Goal: Communication & Community: Answer question/provide support

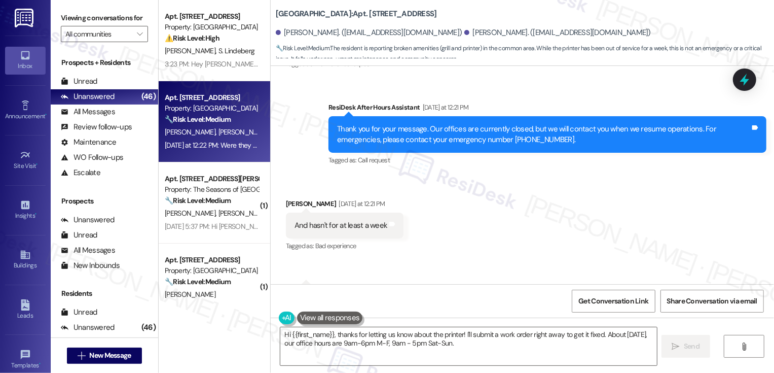
scroll to position [1229, 0]
click at [336, 338] on textarea "Hi {{first_name}}, thanks for letting us know about the printer! I'll submit a …" at bounding box center [468, 346] width 377 height 38
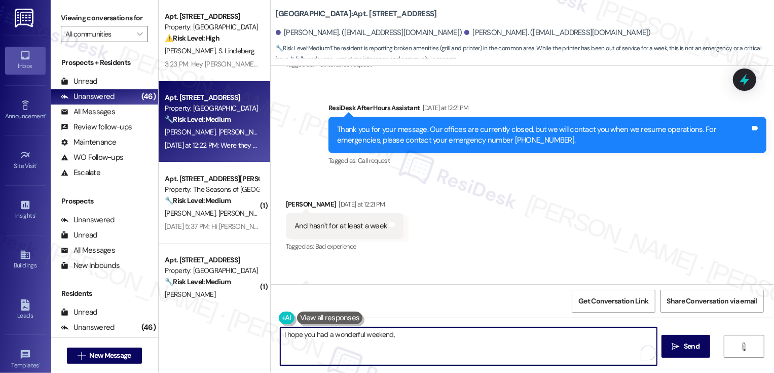
click at [293, 199] on div "Rachael Raffini Yesterday at 12:21 PM" at bounding box center [345, 206] width 118 height 14
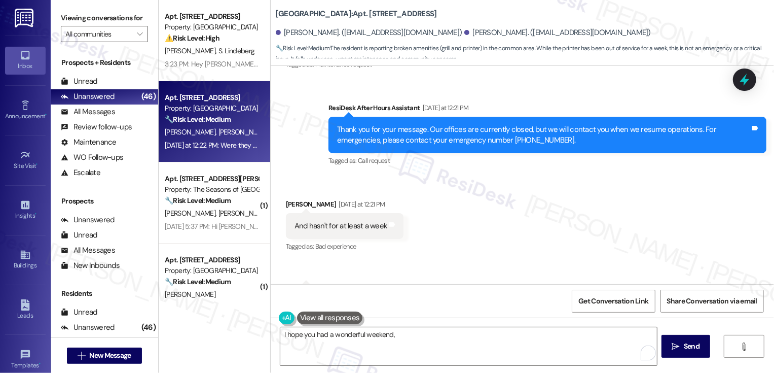
click at [293, 199] on div "Rachael Raffini Yesterday at 12:21 PM" at bounding box center [345, 206] width 118 height 14
copy div "Rachael"
click at [426, 349] on textarea "I hope you had a wonderful weekend," at bounding box center [468, 346] width 377 height 38
paste textarea "Rachael"
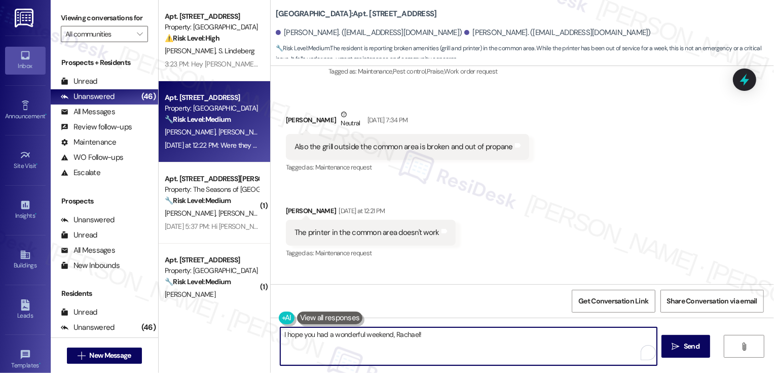
scroll to position [1037, 0]
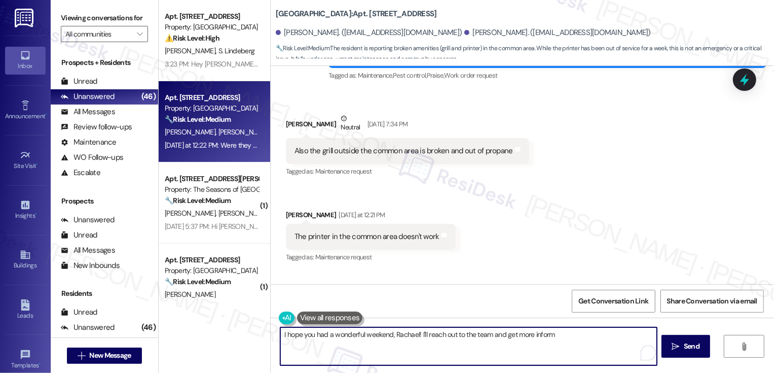
drag, startPoint x: 499, startPoint y: 337, endPoint x: 582, endPoint y: 338, distance: 82.6
click at [582, 338] on textarea "I hope you had a wonderful weekend, Rachael! I'll reach out to the team and get…" at bounding box center [468, 346] width 377 height 38
click at [388, 333] on textarea "I hope you had a wonderful weekend, Rachael! I'll reach out to the team and not…" at bounding box center [468, 346] width 377 height 38
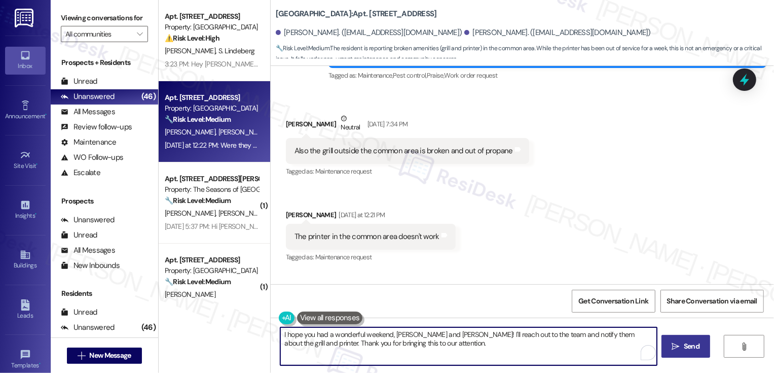
type textarea "I hope you had a wonderful weekend, Samuel and Rachael! I'll reach out to the t…"
click at [682, 341] on span "Send" at bounding box center [692, 346] width 20 height 11
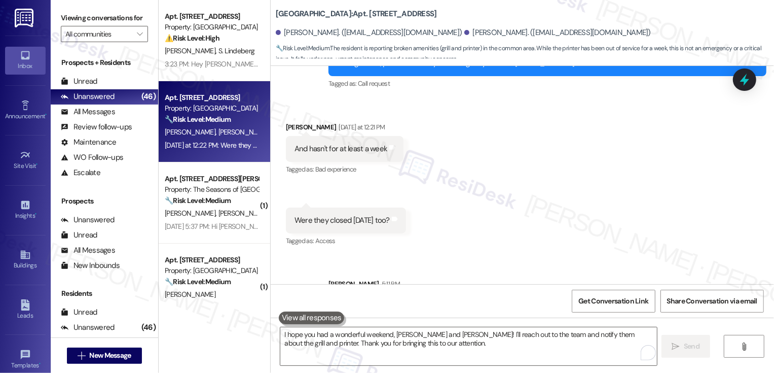
scroll to position [1349, 0]
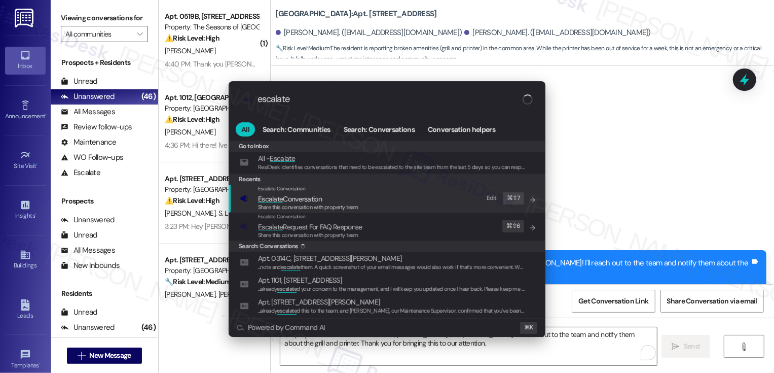
type input "escalate"
click at [274, 199] on span "Escalate" at bounding box center [270, 198] width 25 height 9
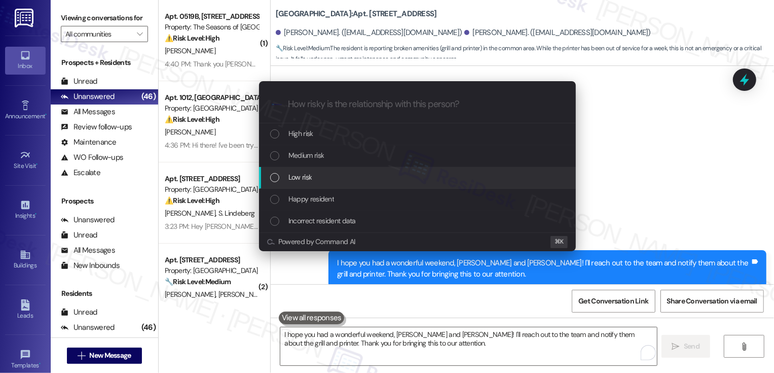
click at [318, 179] on div "Low risk" at bounding box center [418, 176] width 297 height 11
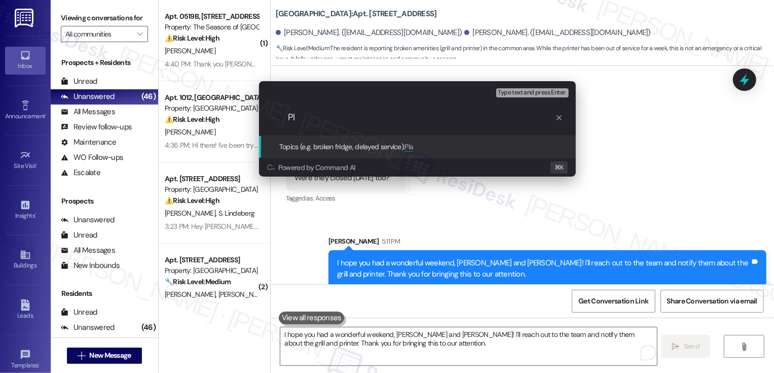
type input "P"
click at [647, 185] on div "Escalate Conversation Low risk Topics (e.g. broken fridge, delayed service) Any…" at bounding box center [387, 186] width 774 height 373
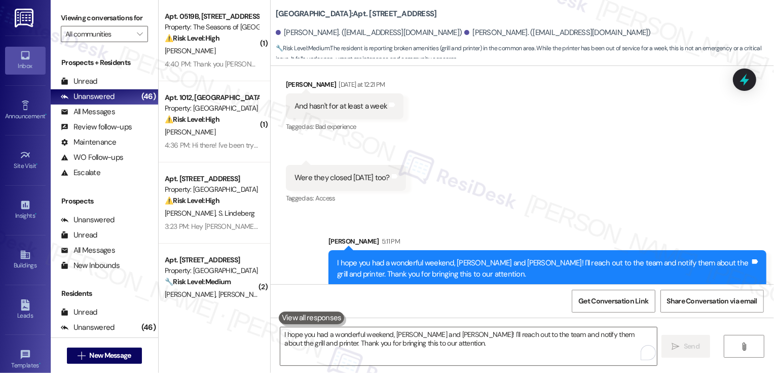
click at [634, 157] on div "Received via SMS Rachael Raffini Yesterday at 12:21 PM And hasn't for at least …" at bounding box center [522, 134] width 503 height 157
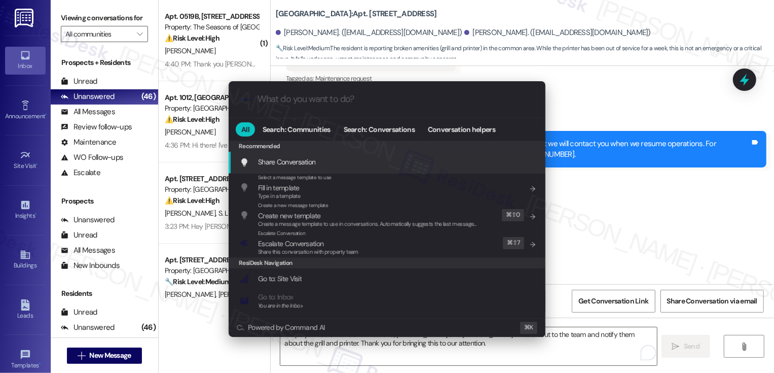
scroll to position [1215, 0]
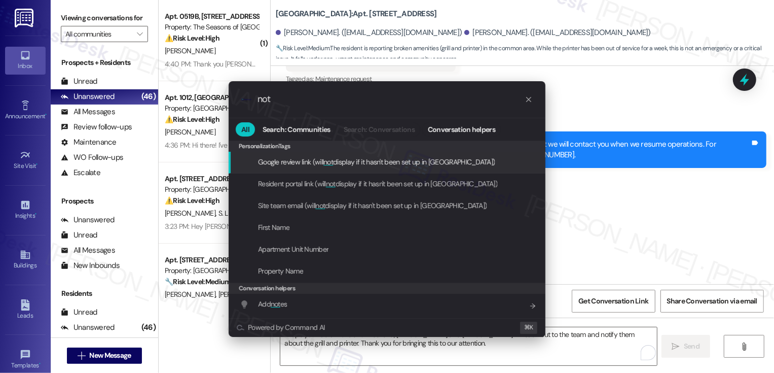
click at [339, 12] on div ".cls-1{fill:#0a055f;}.cls-2{fill:#0cc4c4;} resideskLogoBlueOrange not All Searc…" at bounding box center [387, 186] width 774 height 373
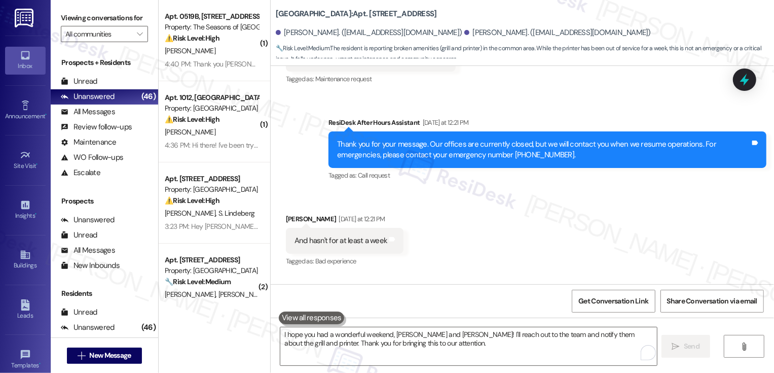
click at [339, 12] on b "Bayaud Tower: Apt. 708, 1001 E. Bayaud Ave" at bounding box center [356, 14] width 161 height 11
click at [339, 11] on b "Bayaud Tower: Apt. 708, 1001 E. Bayaud Ave" at bounding box center [356, 14] width 161 height 11
copy b "708"
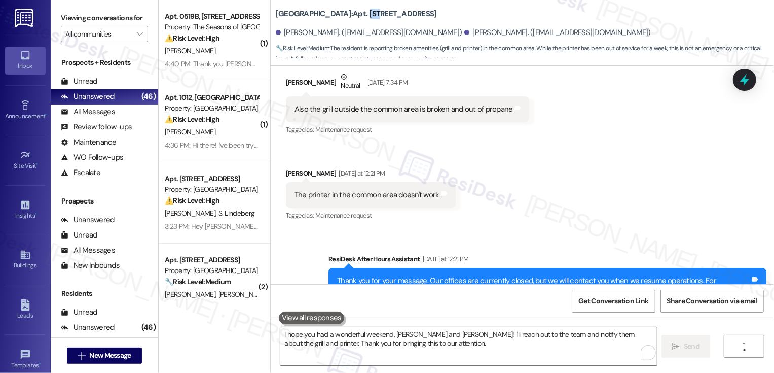
scroll to position [1076, 0]
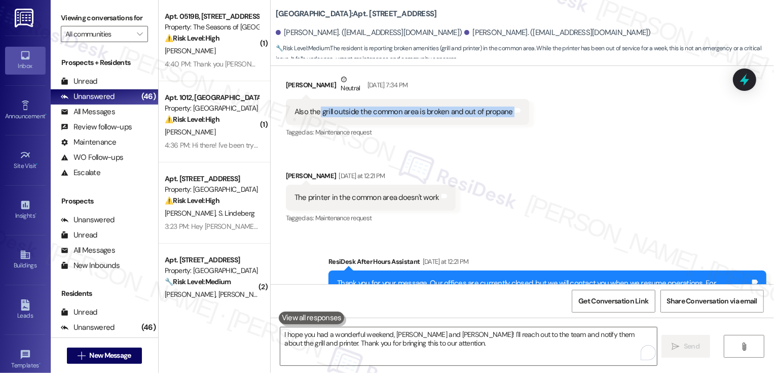
drag, startPoint x: 312, startPoint y: 102, endPoint x: 505, endPoint y: 110, distance: 193.3
click at [506, 110] on div "Also the grill outside the common area is broken and out of propane Tags and no…" at bounding box center [407, 112] width 243 height 26
copy div "grill outside the common area is broken and out of propane Tags and notes"
click at [531, 123] on div "Received via SMS Samuel Goodell Neutral Aug 07, 2025 at 7:34 PM Also the grill …" at bounding box center [522, 142] width 503 height 182
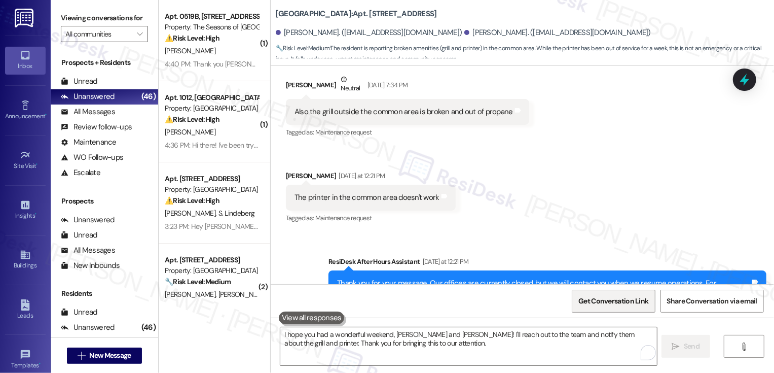
click at [603, 296] on span "Get Conversation Link" at bounding box center [613, 301] width 70 height 11
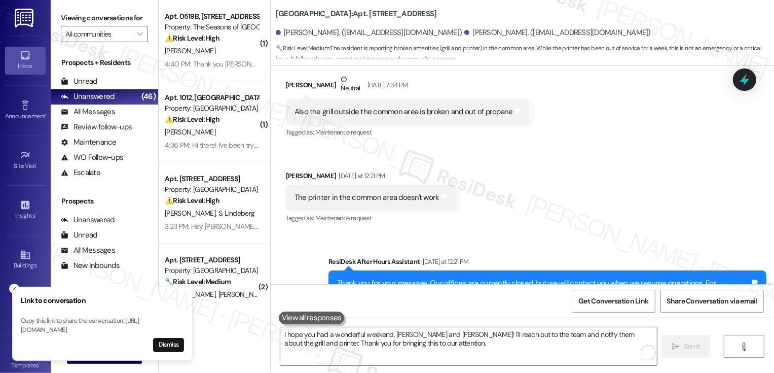
click at [539, 184] on div "Received via SMS Samuel Goodell Neutral Aug 07, 2025 at 7:34 PM Also the grill …" at bounding box center [522, 142] width 503 height 182
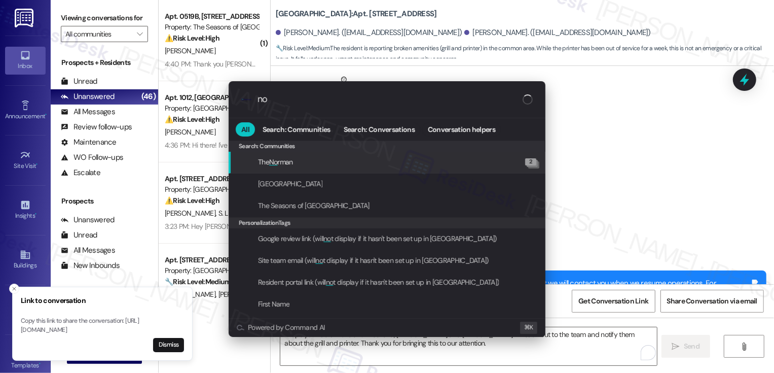
type input "n"
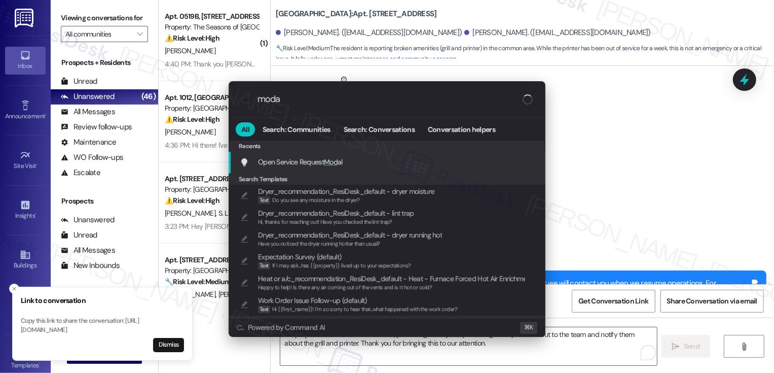
type input "modal"
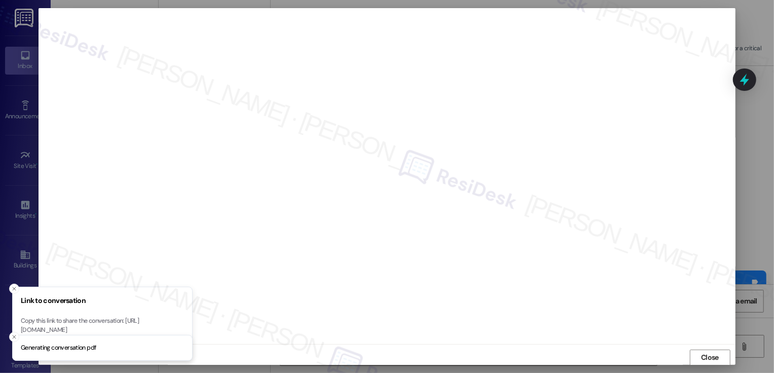
scroll to position [1, 0]
click at [712, 357] on span "Close" at bounding box center [710, 356] width 18 height 11
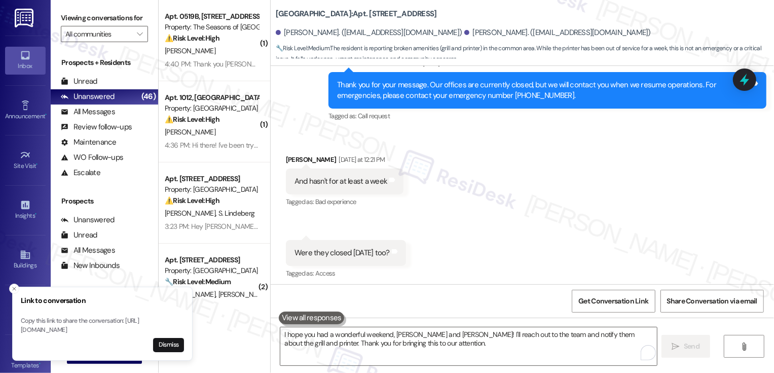
scroll to position [1276, 0]
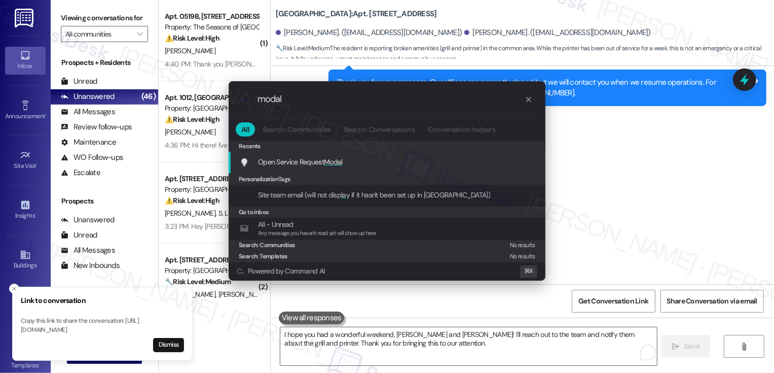
click at [371, 172] on div "Open Service Request Modal Add shortcut" at bounding box center [387, 163] width 317 height 22
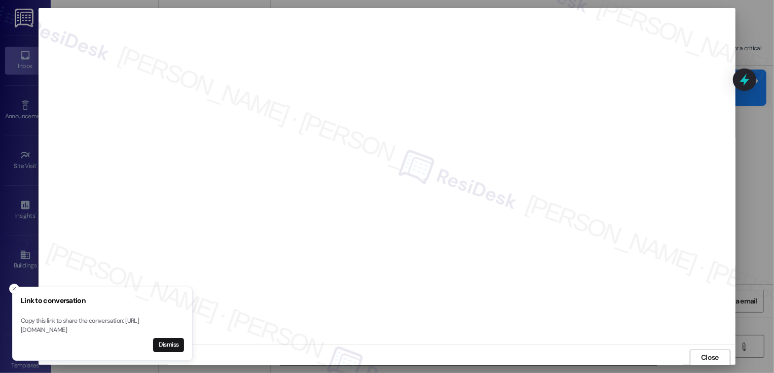
scroll to position [1, 0]
click at [12, 285] on icon "Close toast" at bounding box center [14, 288] width 6 height 6
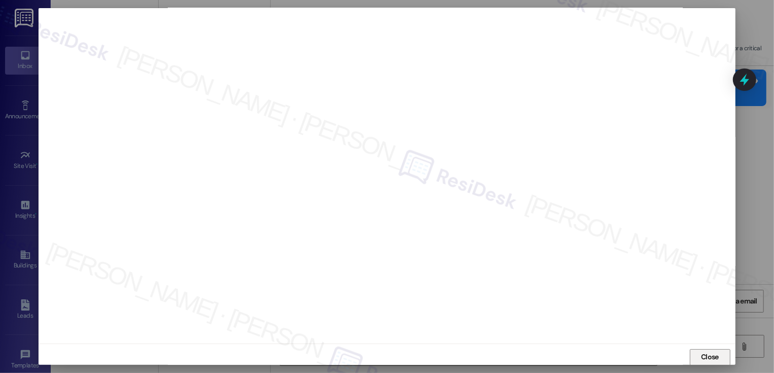
click at [706, 357] on span "Close" at bounding box center [710, 356] width 18 height 11
click at [701, 354] on span "Close" at bounding box center [710, 356] width 18 height 11
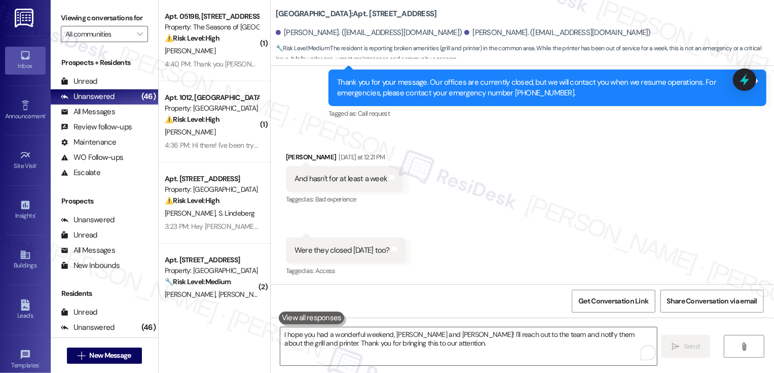
click at [510, 175] on div "Received via SMS Rachael Raffini Yesterday at 12:21 PM And hasn't for at least …" at bounding box center [522, 207] width 503 height 157
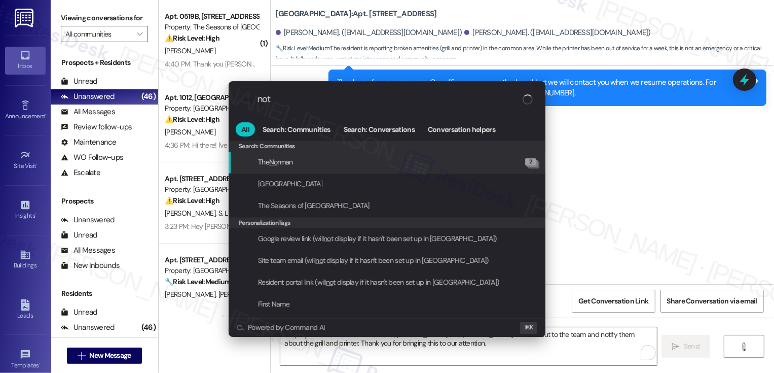
type input "note"
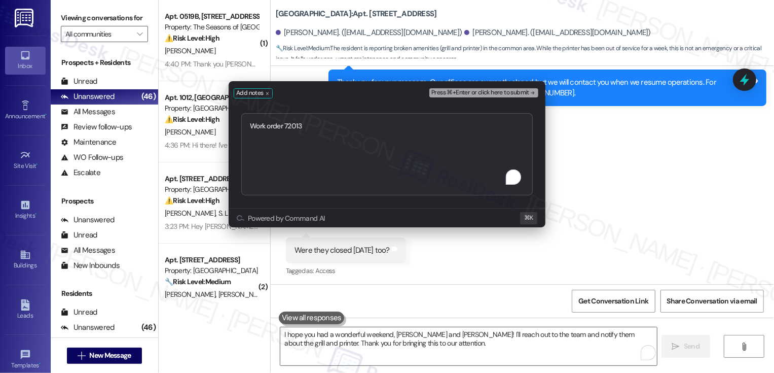
type textarea "Work order 72013"
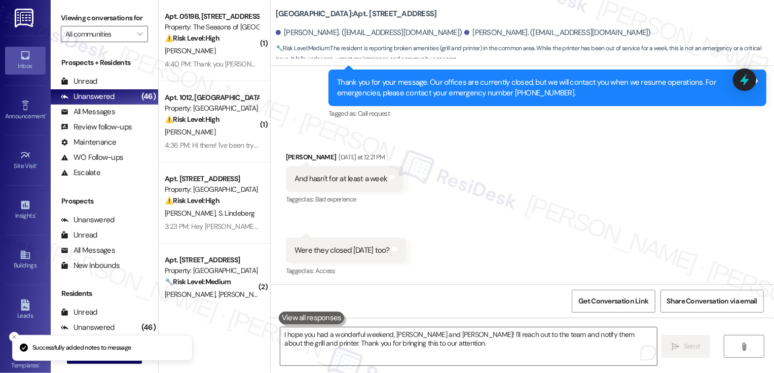
scroll to position [1267, 0]
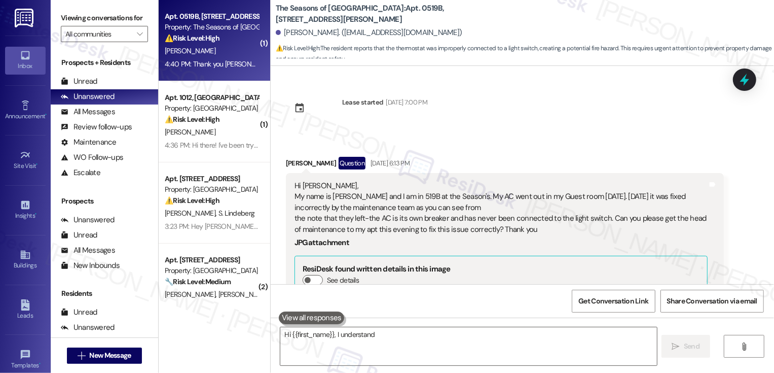
scroll to position [1342, 0]
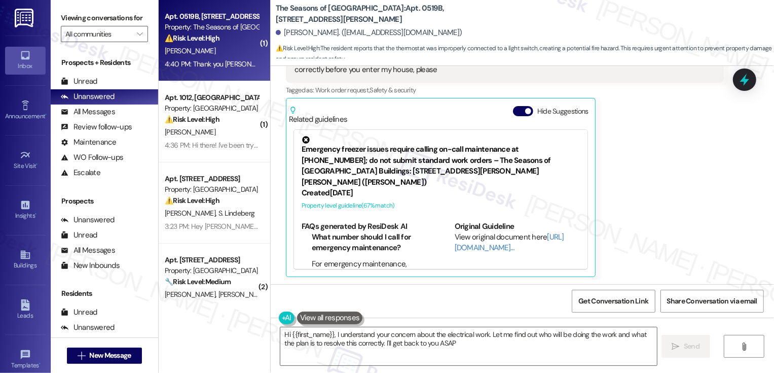
type textarea "Hi {{first_name}}, I understand your concern about the electrical work. Let me …"
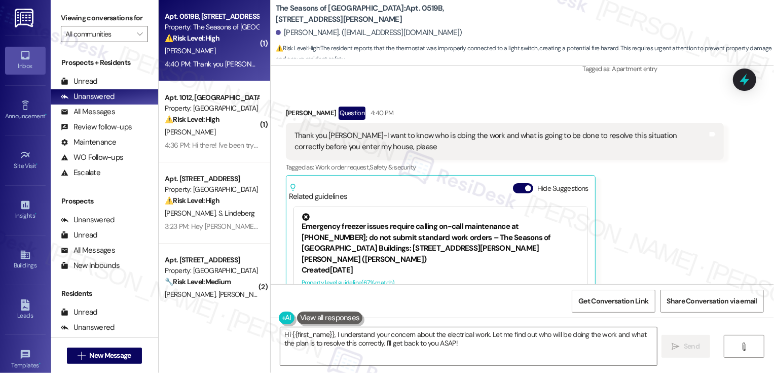
scroll to position [1265, 0]
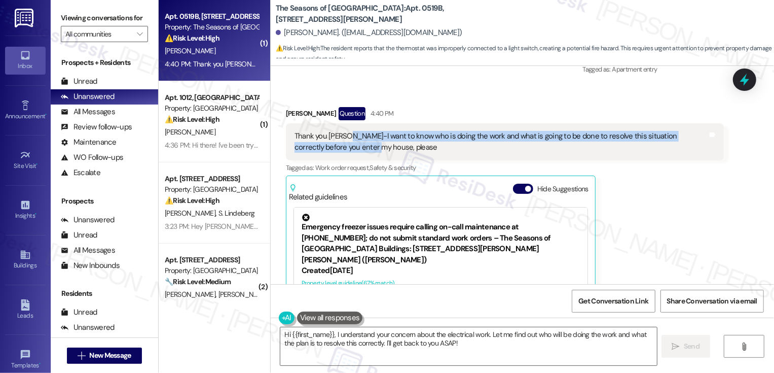
drag, startPoint x: 343, startPoint y: 134, endPoint x: 338, endPoint y: 146, distance: 13.2
click at [338, 147] on div "Thank you [PERSON_NAME]-I want to know who is doing the work and what is going …" at bounding box center [501, 142] width 413 height 22
copy div "I want to know who is doing the work and what is going to be done to resolve th…"
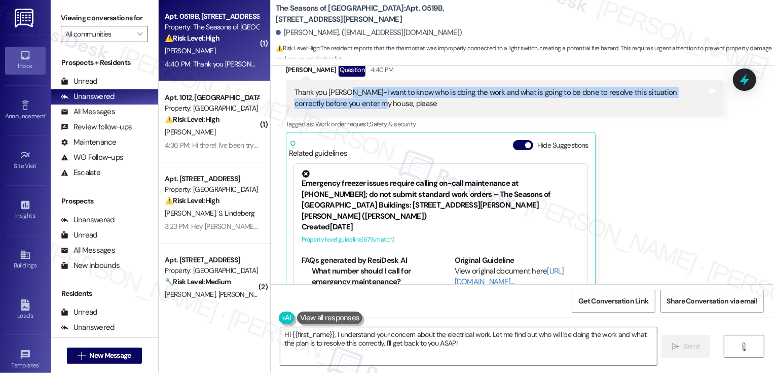
scroll to position [1342, 0]
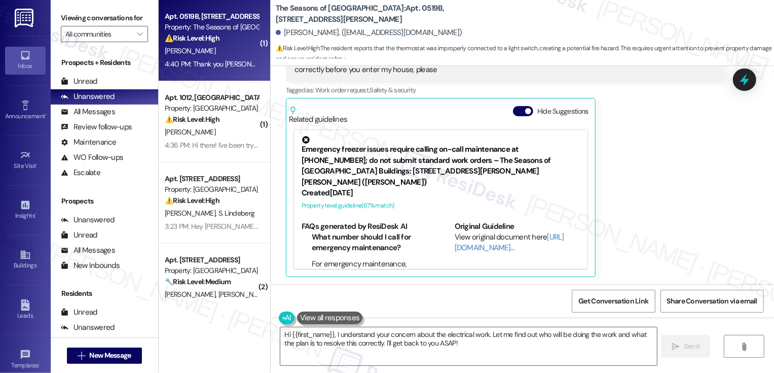
click at [656, 195] on div "[PERSON_NAME] Question 4:40 PM Thank you [PERSON_NAME]-I want to know who is do…" at bounding box center [505, 152] width 438 height 247
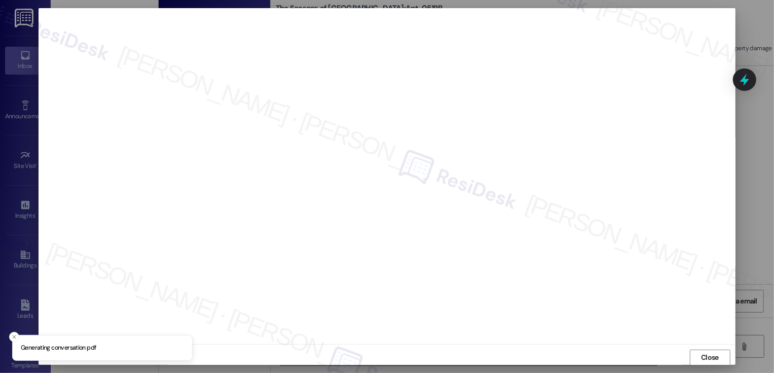
scroll to position [1, 0]
click at [704, 356] on span "Close" at bounding box center [710, 356] width 18 height 11
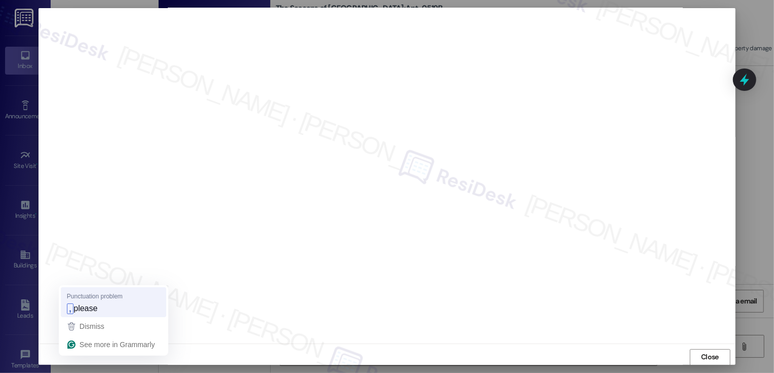
click at [96, 306] on span "please" at bounding box center [86, 308] width 24 height 11
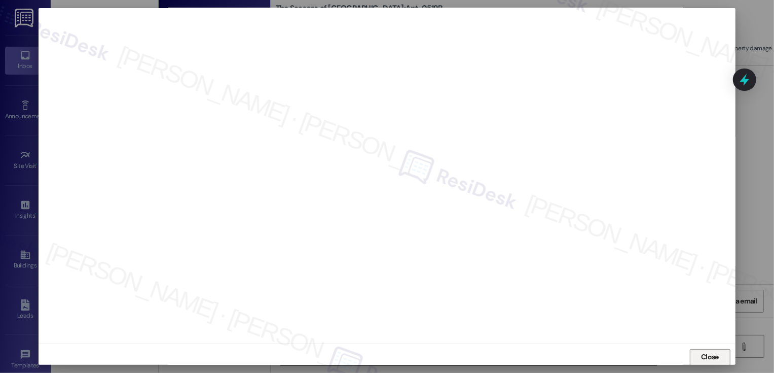
click at [704, 356] on span "Close" at bounding box center [710, 356] width 18 height 11
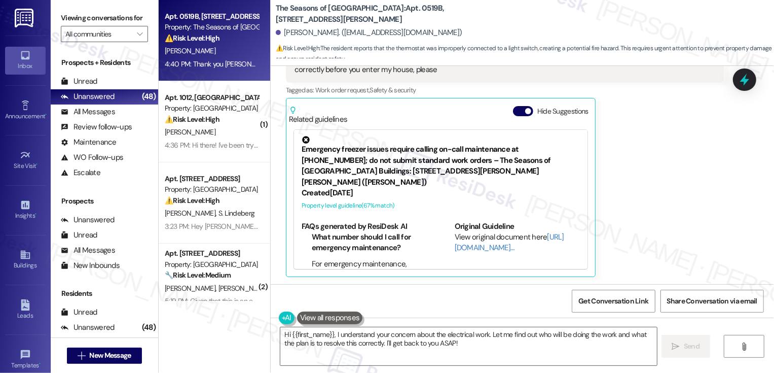
click at [639, 235] on div "[PERSON_NAME] Question 4:40 PM Thank you [PERSON_NAME]-I want to know who is do…" at bounding box center [505, 152] width 438 height 247
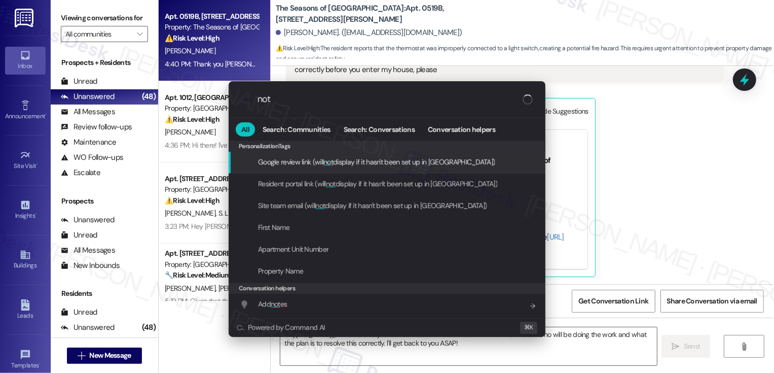
type input "note"
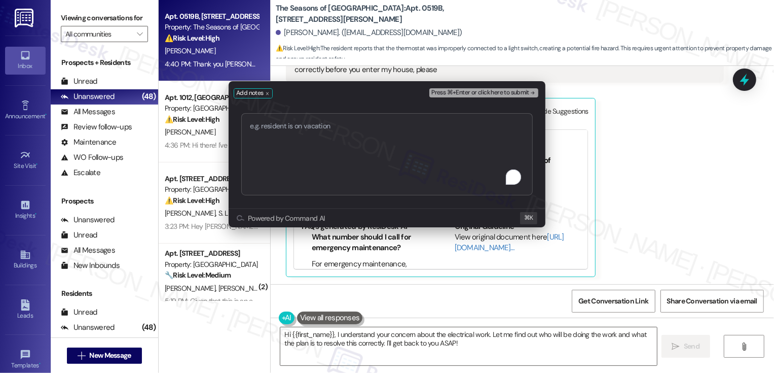
type textarea "Work order 72014"
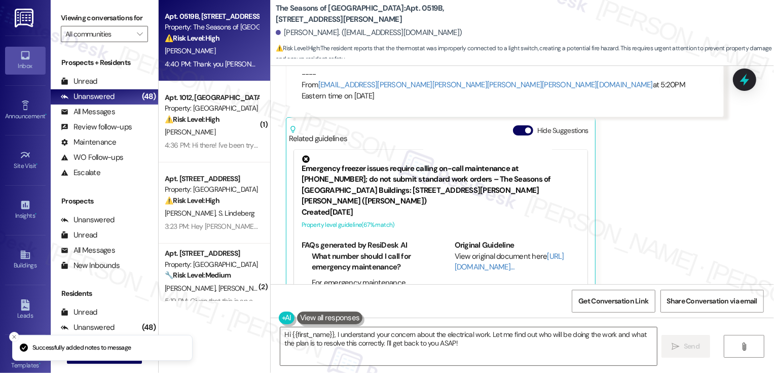
scroll to position [1428, 0]
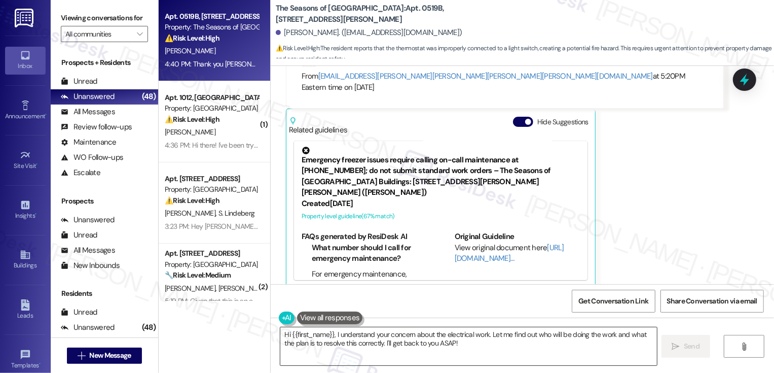
click at [333, 347] on textarea "Hi {{first_name}}, I understand your concern about the electrical work. Let me …" at bounding box center [468, 346] width 377 height 38
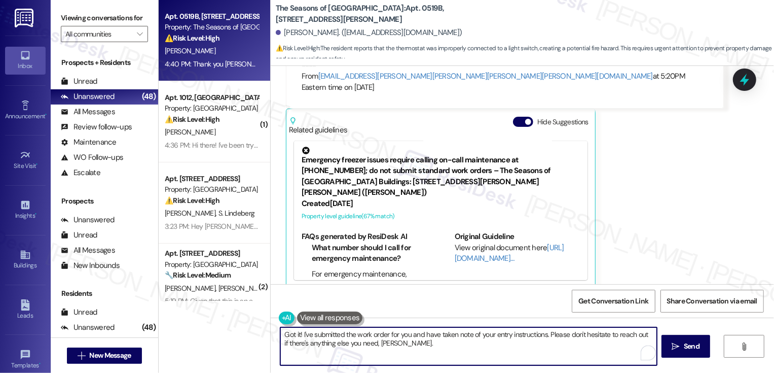
click at [418, 347] on textarea "Got it! I've submitted the work order for you and have taken note of your entry…" at bounding box center [468, 346] width 377 height 38
click at [471, 361] on textarea "Got it! I've submitted the work order for you and have taken note of your entry…" at bounding box center [468, 346] width 377 height 38
click at [679, 357] on button " Send" at bounding box center [686, 346] width 49 height 23
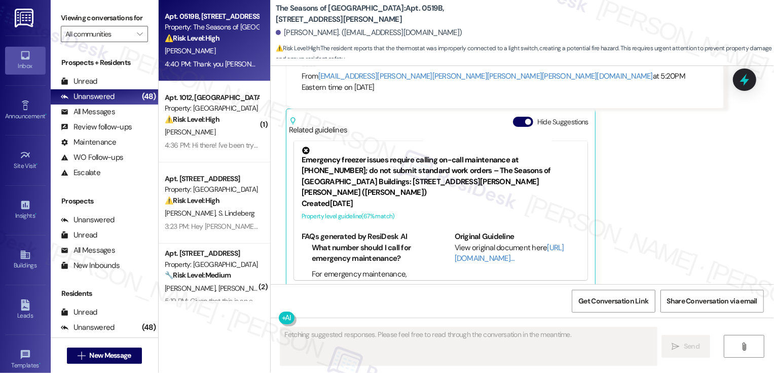
scroll to position [1428, 0]
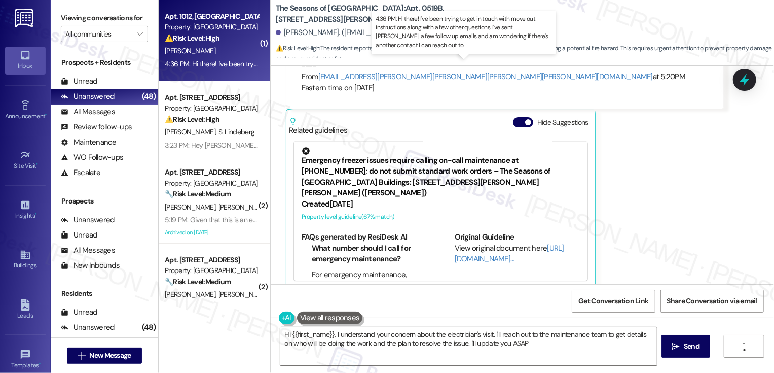
type textarea "Hi {{first_name}}, I understand your concern about the electrician's visit. I'l…"
click at [222, 63] on div "4:36 PM: Hi there! I've been trying to get in touch with move out instructions …" at bounding box center [489, 63] width 648 height 9
type textarea "Fetching suggested responses. Please feel free to read through the conversation…"
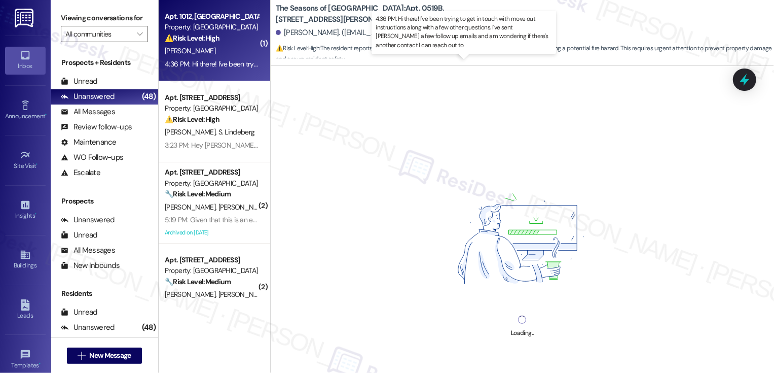
click at [222, 63] on div "4:36 PM: Hi there! I've been trying to get in touch with move out instructions …" at bounding box center [489, 63] width 648 height 9
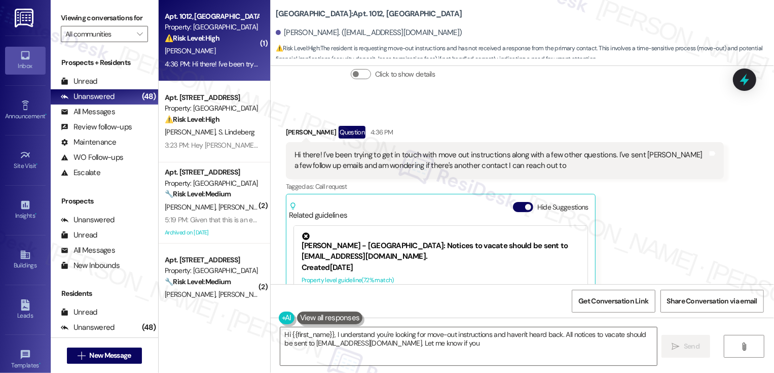
scroll to position [606, 0]
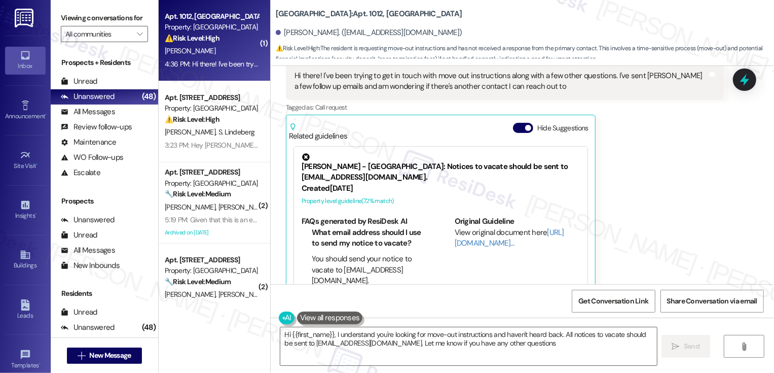
type textarea "Hi {{first_name}}, I understand you're looking for move-out instructions and ha…"
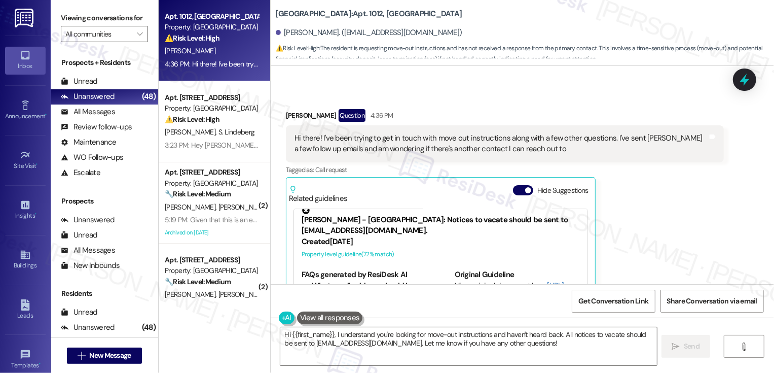
scroll to position [21, 0]
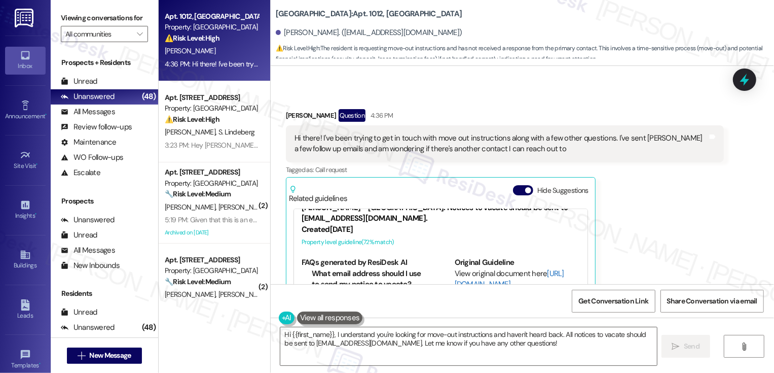
click at [471, 273] on link "[URL][DOMAIN_NAME]…" at bounding box center [509, 278] width 109 height 21
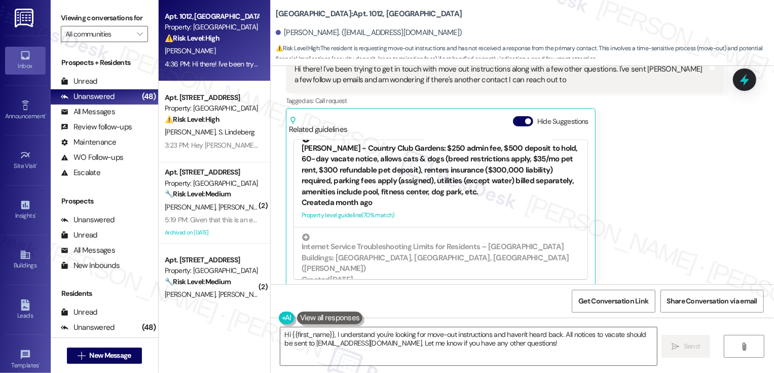
scroll to position [180, 0]
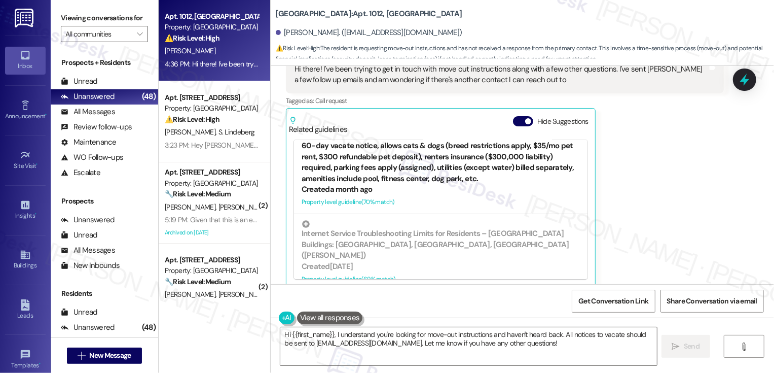
click at [369, 197] on div "Property level guideline ( 70 % match)" at bounding box center [441, 202] width 278 height 11
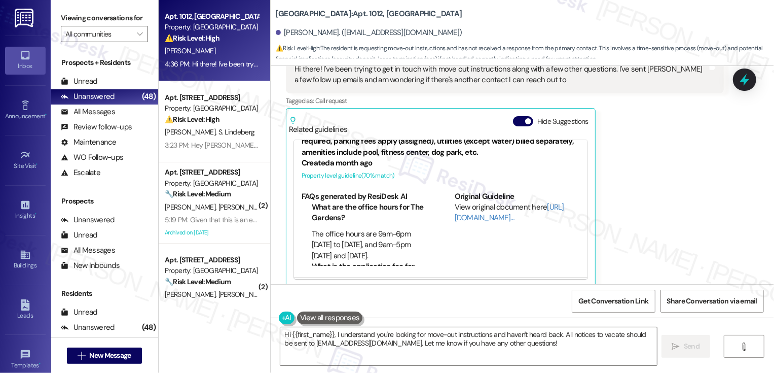
scroll to position [147, 0]
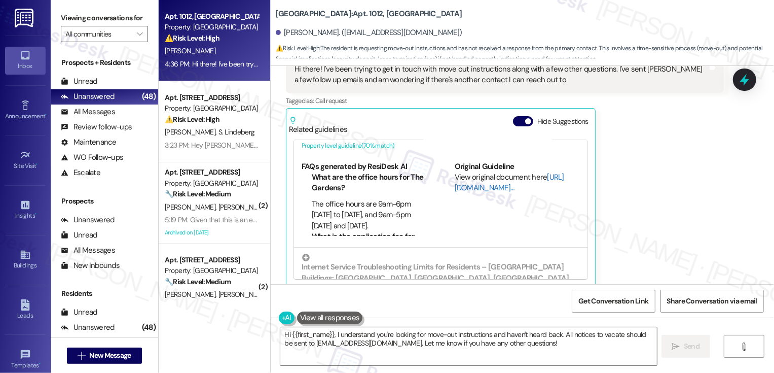
click at [465, 176] on link "[URL][DOMAIN_NAME]…" at bounding box center [509, 182] width 109 height 21
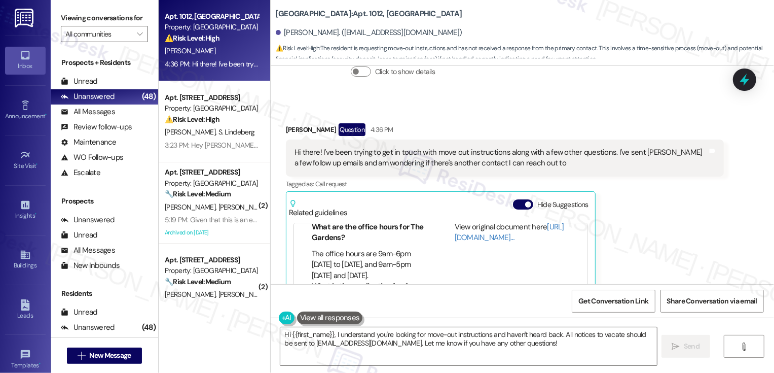
scroll to position [606, 0]
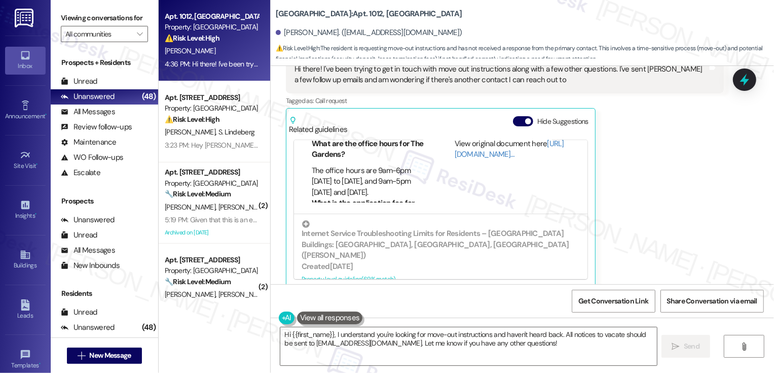
click at [646, 216] on div "[PERSON_NAME] Question 4:36 PM Hi there! I've been trying to get in touch with …" at bounding box center [505, 163] width 438 height 247
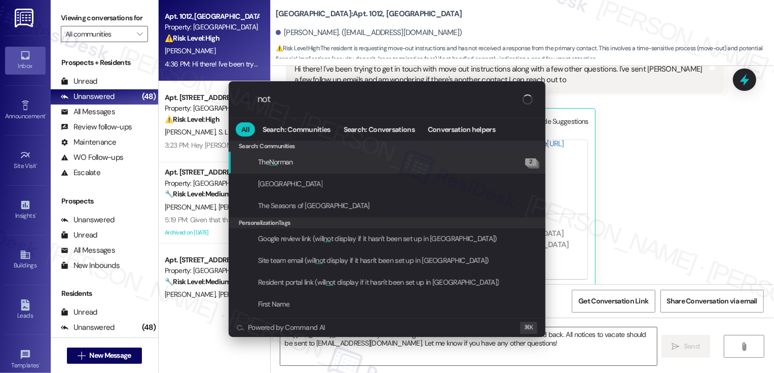
type input "note"
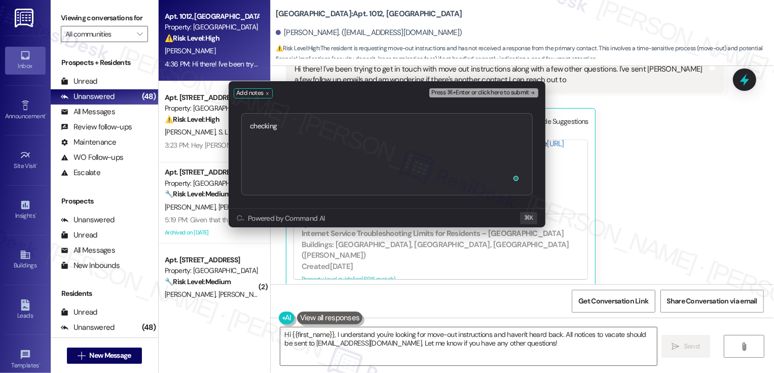
type textarea "checking [URL][DOMAIN_NAME]"
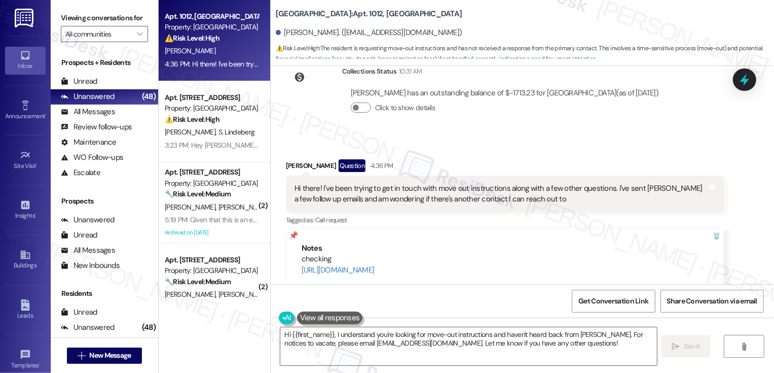
scroll to position [486, 0]
click at [348, 333] on textarea "Hi {{first_name}}, I understand you're looking for move-out instructions and ha…" at bounding box center [468, 346] width 377 height 38
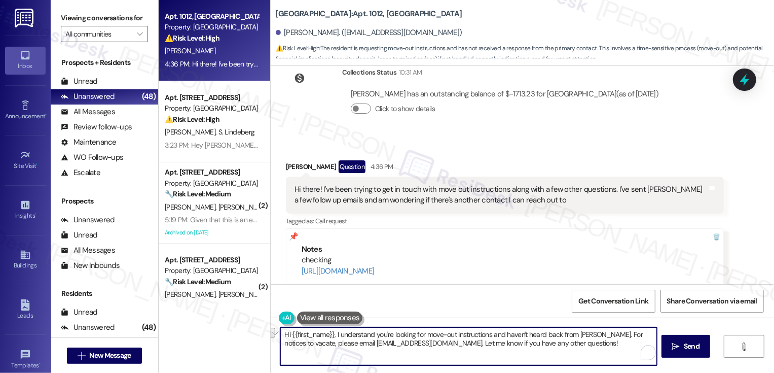
drag, startPoint x: 489, startPoint y: 335, endPoint x: 593, endPoint y: 338, distance: 104.5
click at [594, 338] on textarea "Hi {{first_name}}, I understand you're looking for move-out instructions and ha…" at bounding box center [468, 346] width 377 height 38
paste textarea "[PERSON_NAME] no longer works for CCT. They will need to forward their emails t…"
click at [552, 337] on textarea "Hi {{first_name}}, I understand you're looking for move-out instructions. Unfor…" at bounding box center [468, 346] width 377 height 38
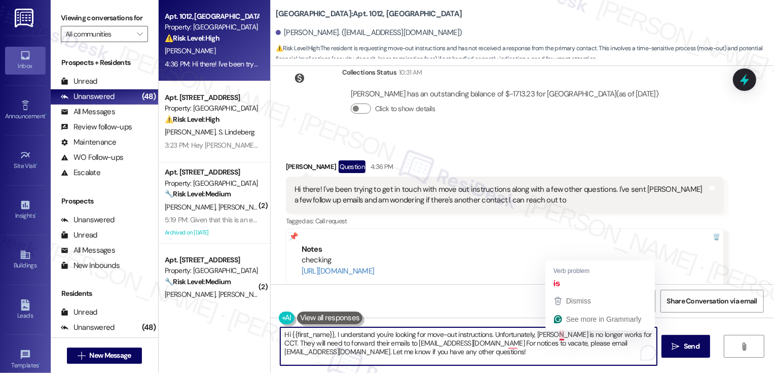
click at [557, 336] on textarea "Hi {{first_name}}, I understand you're looking for move-out instructions. Unfor…" at bounding box center [468, 346] width 377 height 38
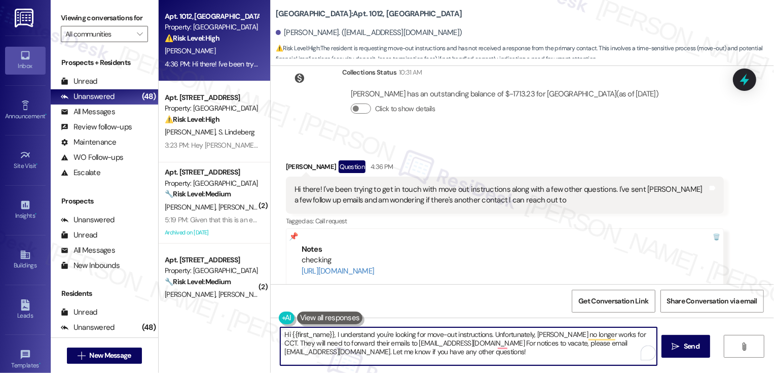
click at [615, 339] on textarea "Hi {{first_name}}, I understand you're looking for move-out instructions. Unfor…" at bounding box center [468, 346] width 377 height 38
drag, startPoint x: 278, startPoint y: 344, endPoint x: 367, endPoint y: 346, distance: 88.8
click at [367, 346] on textarea "Hi {{first_name}}, I understand you're looking for move-out instructions. Unfor…" at bounding box center [468, 346] width 377 height 38
drag, startPoint x: 485, startPoint y: 342, endPoint x: 553, endPoint y: 357, distance: 70.0
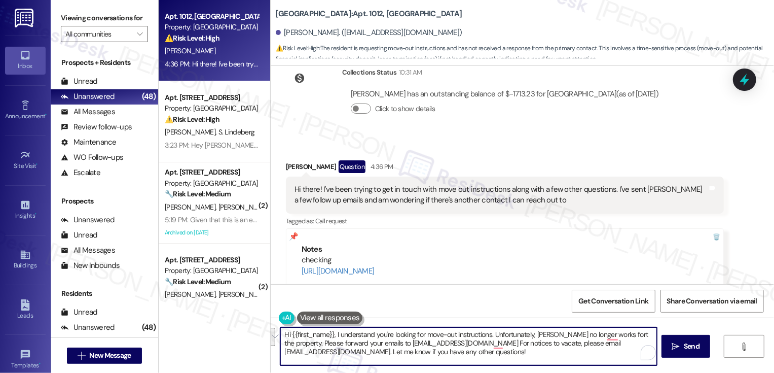
click at [554, 357] on textarea "Hi {{first_name}}, I understand you're looking for move-out instructions. Unfor…" at bounding box center [468, 346] width 377 height 38
click at [331, 334] on textarea "Hi {{first_name}}, I understand you're looking for move-out instructions. Unfor…" at bounding box center [468, 346] width 377 height 38
click at [309, 342] on textarea "Hi {{first_name}}, thanks for reaching out! I understand you're looking for mov…" at bounding box center [468, 346] width 377 height 38
click at [302, 342] on textarea "Hi {{first_name}}, thanks for reaching out! I understand you're looking for mov…" at bounding box center [468, 346] width 377 height 38
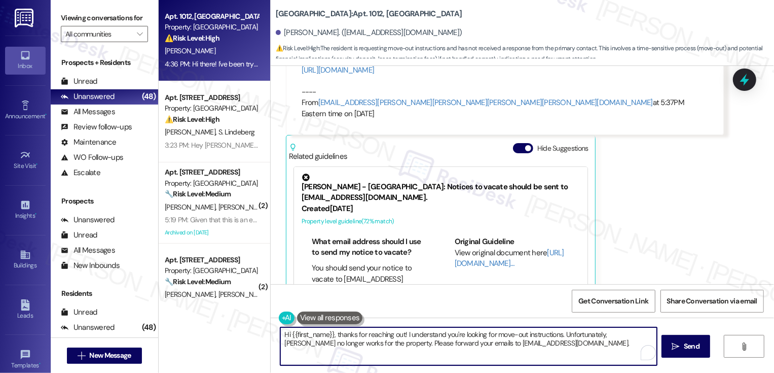
scroll to position [13, 0]
click at [684, 349] on span "Send" at bounding box center [692, 346] width 16 height 11
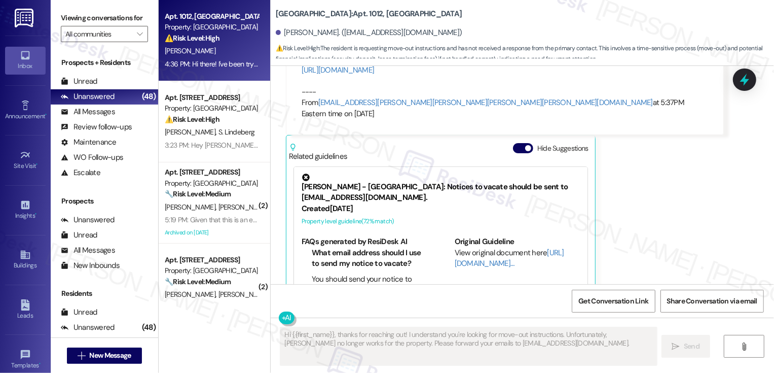
type textarea "Fetching suggested responses. Please feel free to read through the conversation…"
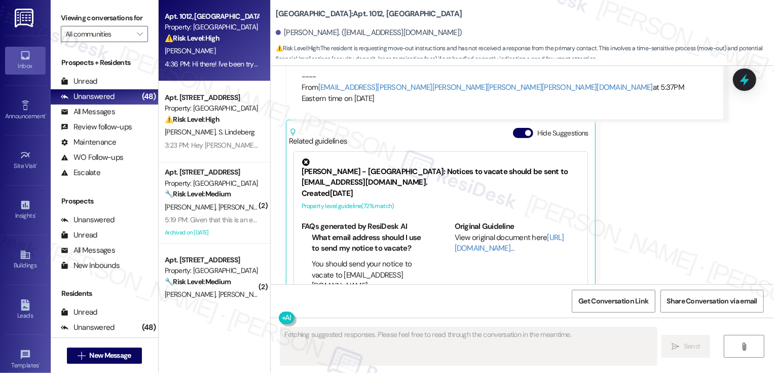
scroll to position [784, 0]
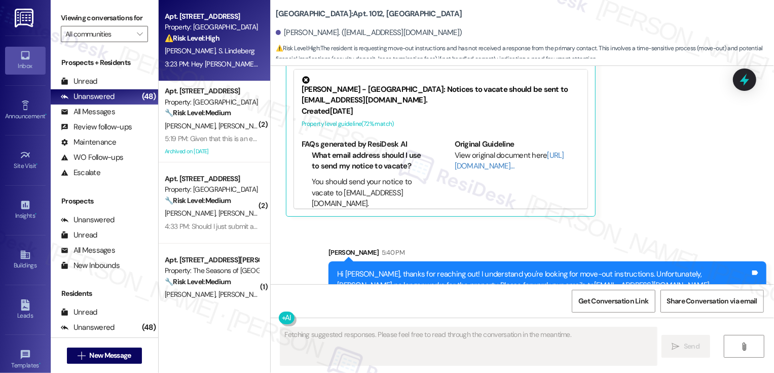
click at [226, 49] on div "[PERSON_NAME] [PERSON_NAME]" at bounding box center [212, 51] width 96 height 13
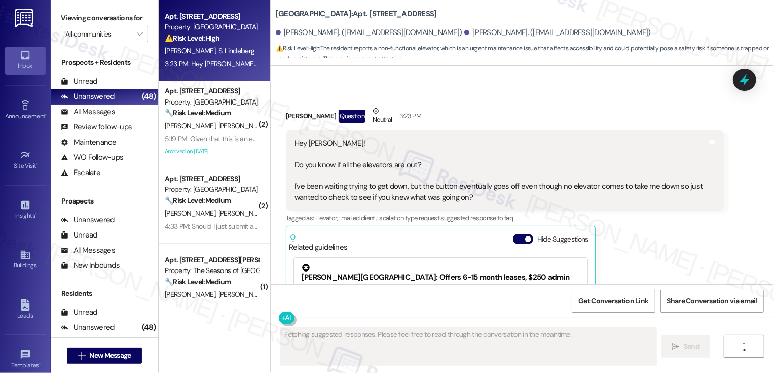
scroll to position [422, 0]
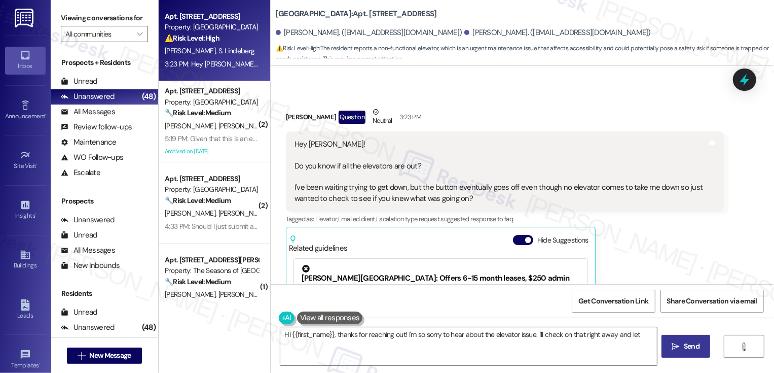
click at [288, 113] on div "[PERSON_NAME] Question Neutral 3:23 PM" at bounding box center [505, 118] width 438 height 25
copy div "[PERSON_NAME]"
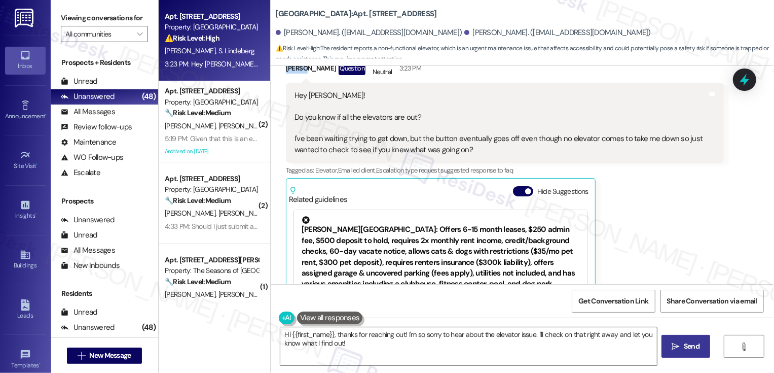
scroll to position [510, 0]
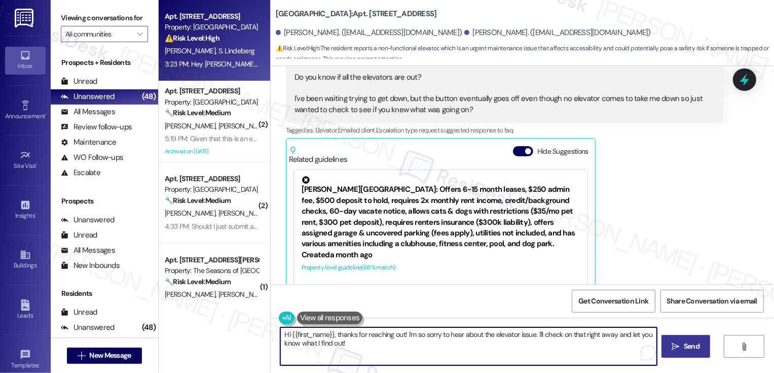
drag, startPoint x: 287, startPoint y: 336, endPoint x: 322, endPoint y: 335, distance: 35.5
click at [322, 335] on textarea "Hi {{first_name}}, thanks for reaching out! I'm so sorry to hear about the elev…" at bounding box center [468, 346] width 377 height 38
click at [302, 334] on textarea "Hi {{first_name}}, thanks for reaching out! I'm so sorry to hear about the elev…" at bounding box center [468, 346] width 377 height 38
paste textarea "[PERSON_NAME]"
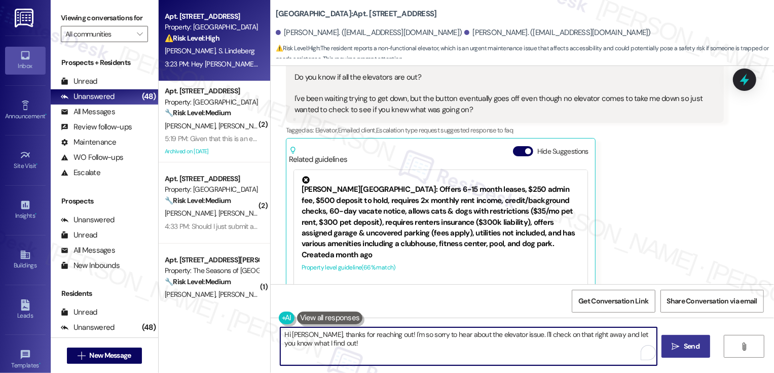
drag, startPoint x: 377, startPoint y: 333, endPoint x: 383, endPoint y: 353, distance: 20.7
click at [382, 349] on textarea "Hi [PERSON_NAME], thanks for reaching out! I'm so sorry to hear about the eleva…" at bounding box center [468, 346] width 377 height 38
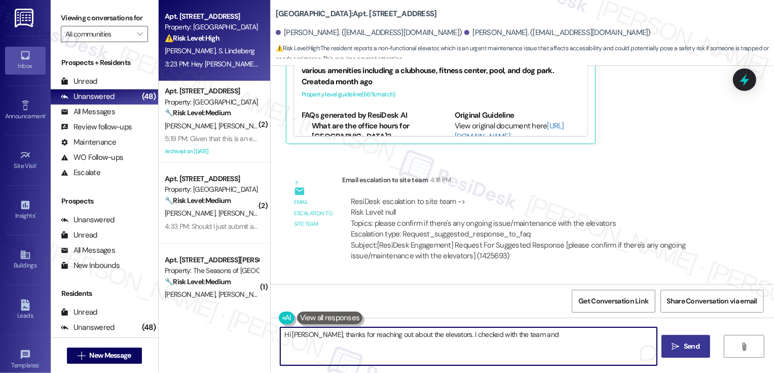
scroll to position [769, 0]
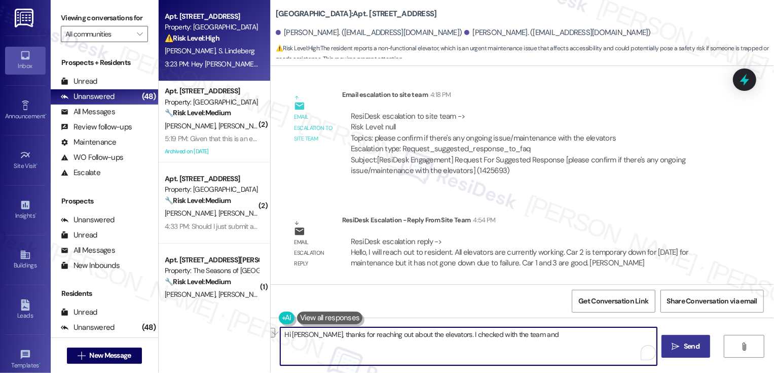
drag, startPoint x: 441, startPoint y: 334, endPoint x: 541, endPoint y: 350, distance: 101.3
click at [541, 351] on textarea "Hi [PERSON_NAME], thanks for reaching out about the elevators. I checked with t…" at bounding box center [468, 346] width 377 height 38
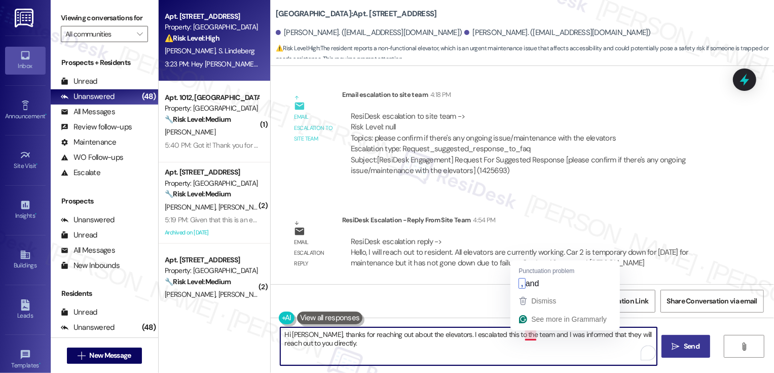
click at [527, 337] on textarea "Hi [PERSON_NAME], thanks for reaching out about the elevators. I escalated this…" at bounding box center [468, 346] width 377 height 38
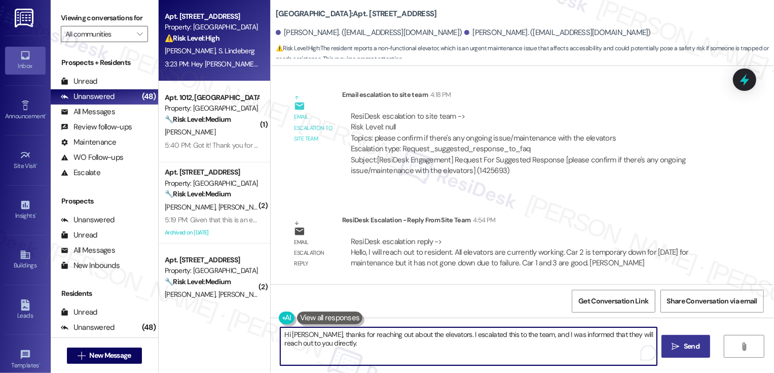
click at [530, 338] on textarea "Hi [PERSON_NAME], thanks for reaching out about the elevators. I escalated this…" at bounding box center [468, 346] width 377 height 38
click at [364, 352] on textarea "Hi [PERSON_NAME], thanks for reaching out about the elevators. I escalated this…" at bounding box center [468, 346] width 377 height 38
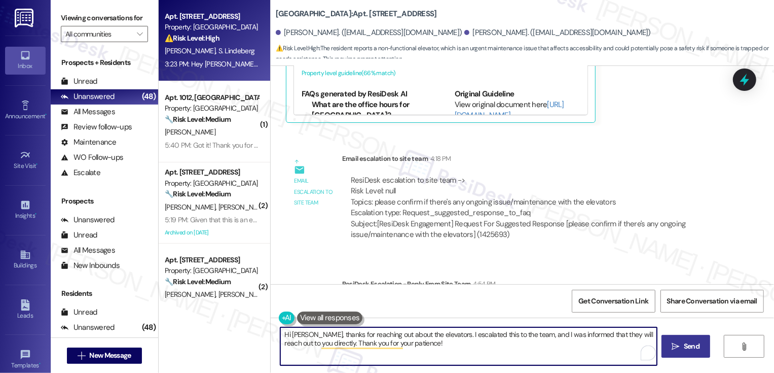
scroll to position [713, 0]
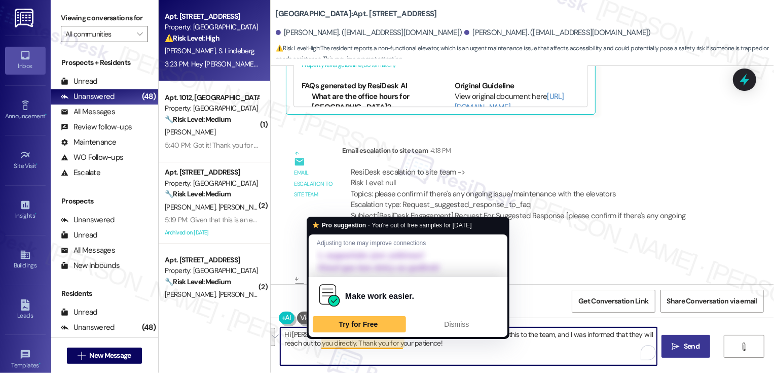
click at [450, 358] on textarea "Hi [PERSON_NAME], thanks for reaching out about the elevators. I escalated this…" at bounding box center [468, 346] width 377 height 38
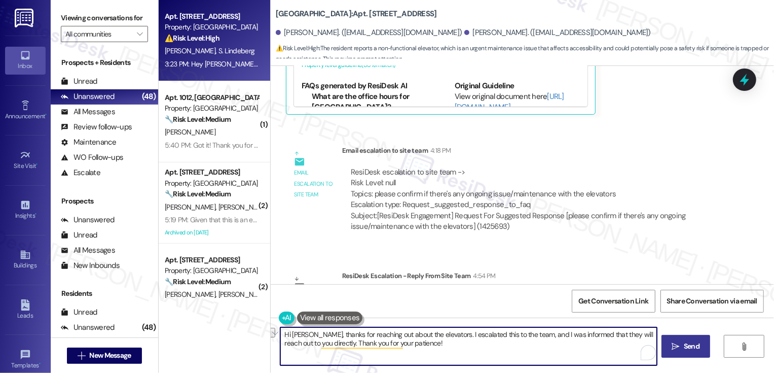
drag, startPoint x: 615, startPoint y: 333, endPoint x: 652, endPoint y: 332, distance: 37.0
click at [653, 332] on textarea "Hi [PERSON_NAME], thanks for reaching out about the elevators. I escalated this…" at bounding box center [468, 346] width 377 height 38
type textarea "Hi [PERSON_NAME], thanks for reaching out about the elevators. I escalated this…"
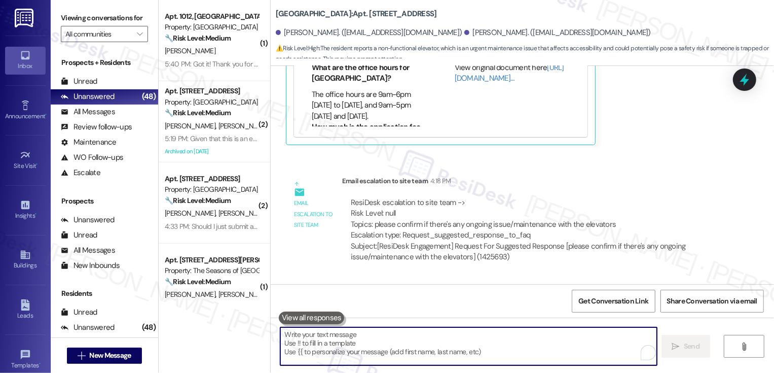
scroll to position [850, 0]
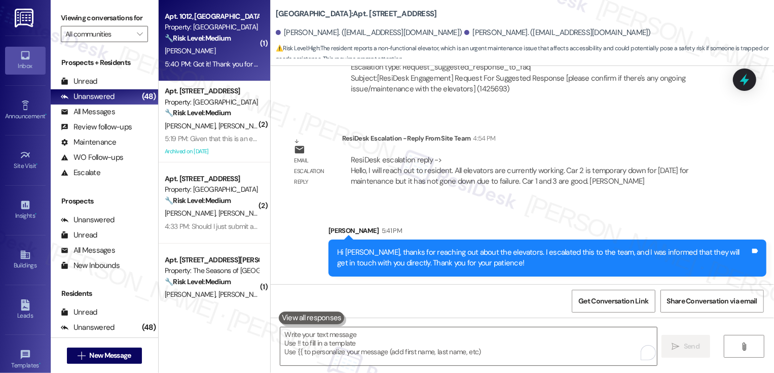
click at [227, 65] on div "5:40 PM: Got it! Thank you for letting me know. I figured that might be the cas…" at bounding box center [281, 63] width 232 height 9
type textarea "Fetching suggested responses. Please feel free to read through the conversation…"
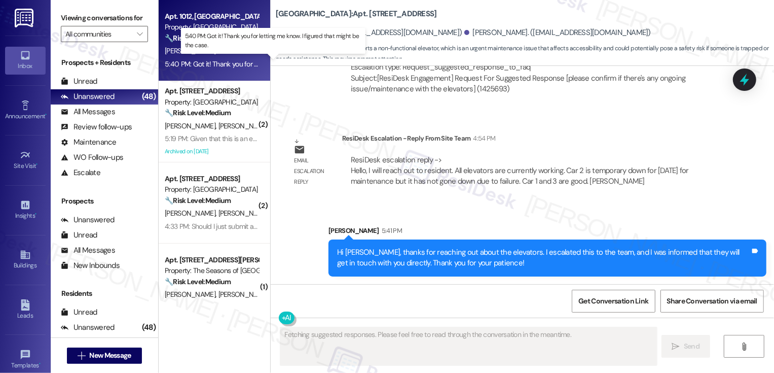
click at [227, 65] on div "5:40 PM: Got it! Thank you for letting me know. I figured that might be the cas…" at bounding box center [281, 63] width 232 height 9
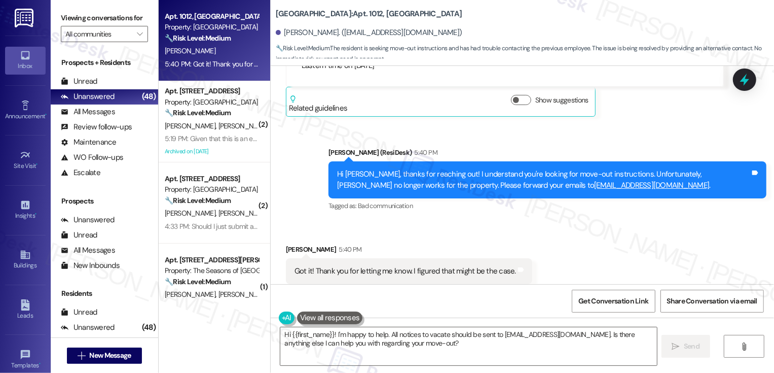
scroll to position [736, 0]
click at [320, 338] on textarea "Hi {{first_name}}! I'm happy to help. All notices to vacate should be sent to […" at bounding box center [468, 346] width 377 height 38
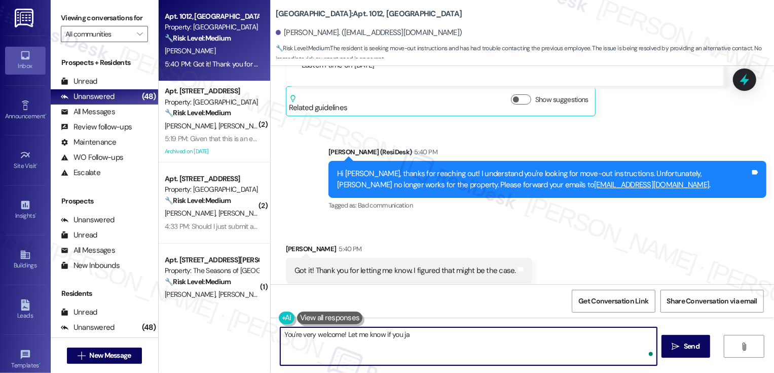
type textarea "You're very welcome! Let me know if you jav"
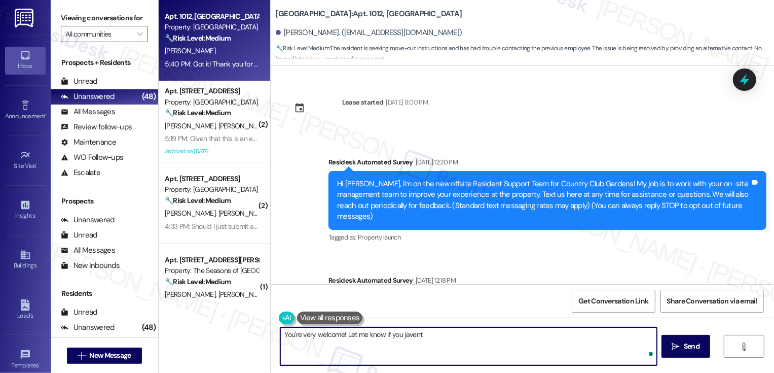
scroll to position [736, 0]
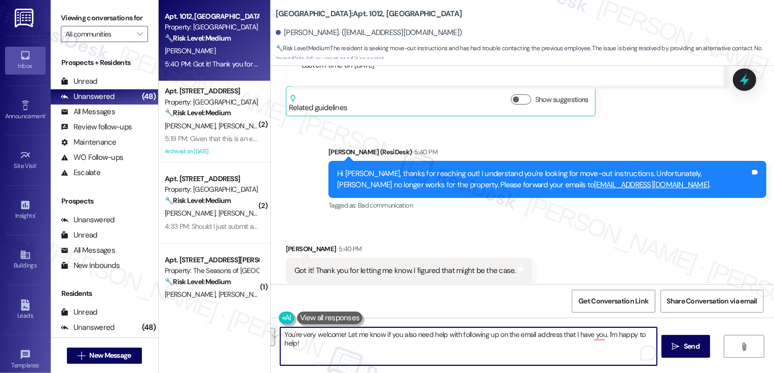
click at [578, 332] on textarea "You're very welcome! Let me know if you also need help with following up on the…" at bounding box center [468, 346] width 377 height 38
paste textarea "’re very welcome! 😊 Just let me know if you’d like help following up—I’m happy …"
click at [540, 336] on textarea "You’re very welcome! 😊 Just let me know if you’d like help following up—I’m hap…" at bounding box center [468, 346] width 377 height 38
click at [489, 335] on textarea "You’re very welcome! 😊 Just let me know if you’d like help following up—I’m hap…" at bounding box center [468, 346] width 377 height 38
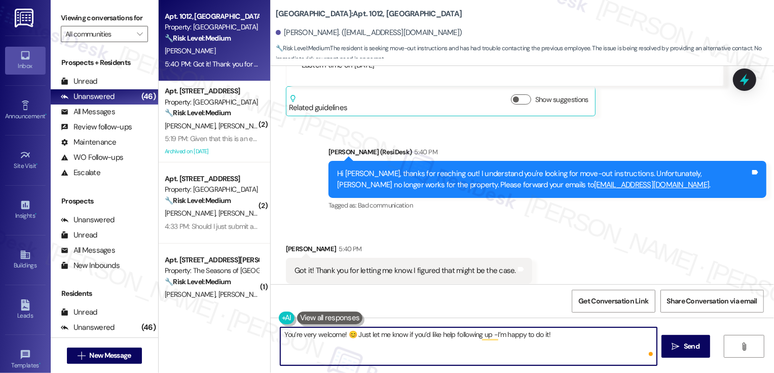
type textarea "You’re very welcome! 😊 Just let me know if you’d like help following up - I’m h…"
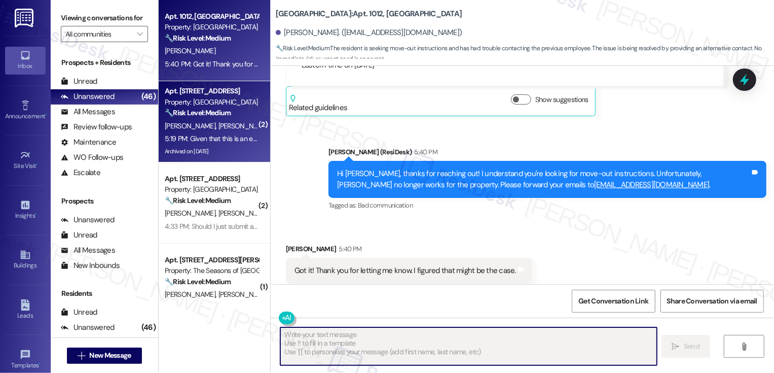
scroll to position [807, 0]
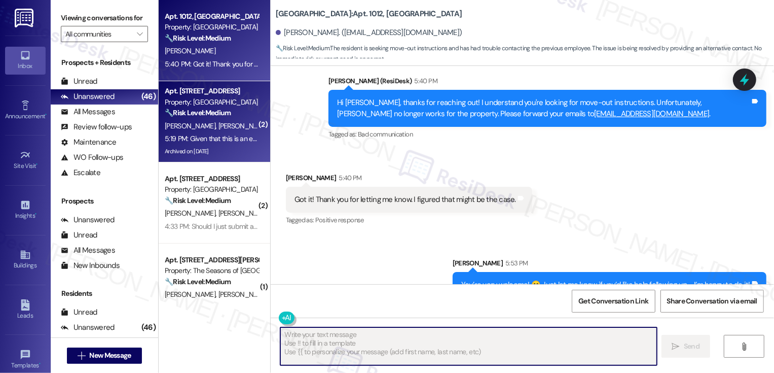
click at [218, 122] on div "A. Greer B. Smith" at bounding box center [212, 126] width 96 height 13
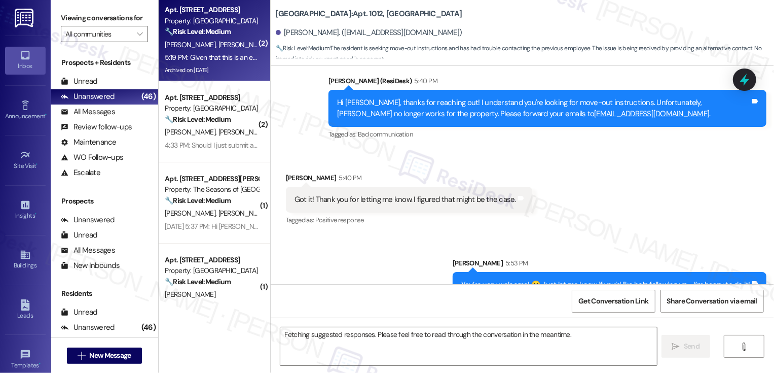
click at [218, 122] on strong "🔧 Risk Level: Medium" at bounding box center [198, 119] width 66 height 9
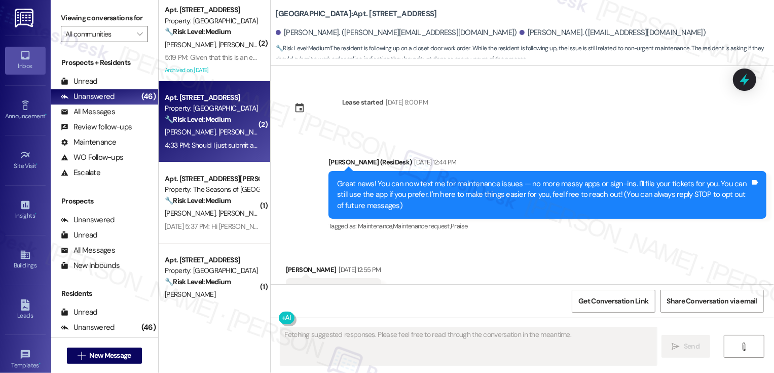
type textarea "Fetching suggested responses. Please feel free to read through the conversation…"
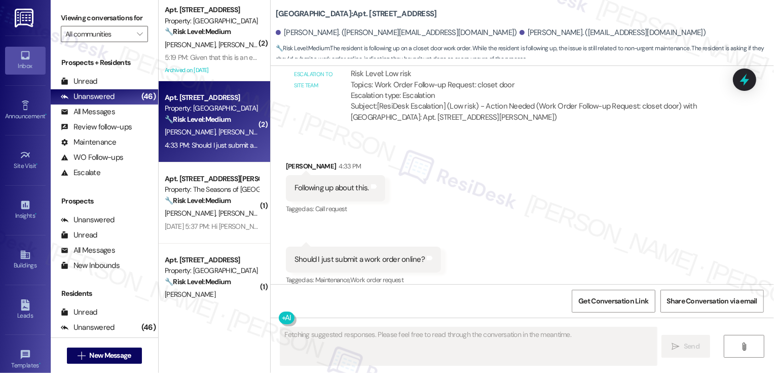
click at [209, 60] on div "5:19 PM: Given that this is an expensive luxury property it seems a standard as…" at bounding box center [375, 57] width 421 height 9
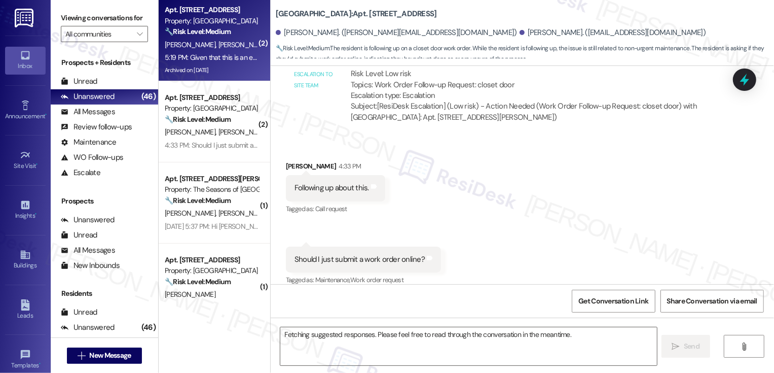
click at [209, 60] on div "5:19 PM: Given that this is an expensive luxury property it seems a standard as…" at bounding box center [375, 57] width 421 height 9
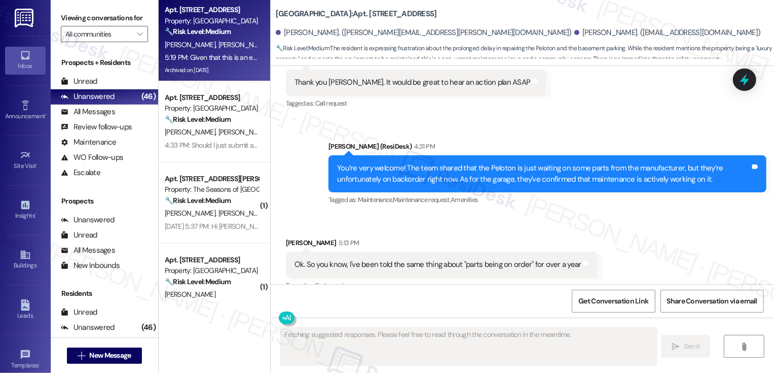
scroll to position [4836, 0]
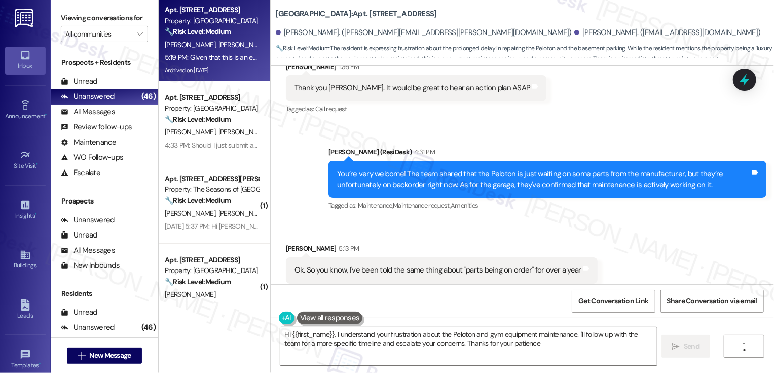
type textarea "Hi {{first_name}}, I understand your frustration about the Peloton and gym equi…"
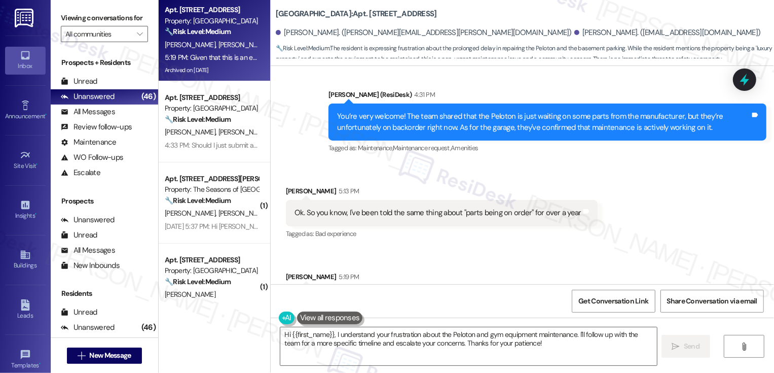
scroll to position [4851, 0]
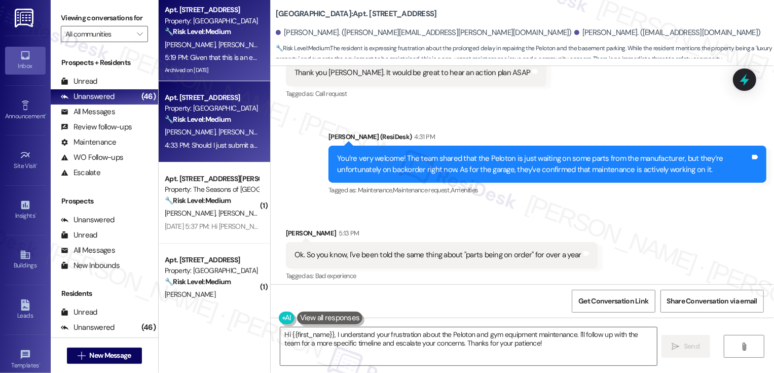
click at [249, 128] on div "J. Klaers A. Deweese" at bounding box center [212, 132] width 96 height 13
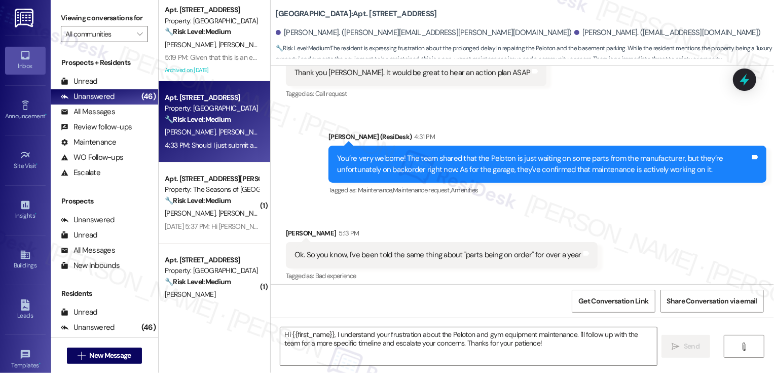
type textarea "Fetching suggested responses. Please feel free to read through the conversation…"
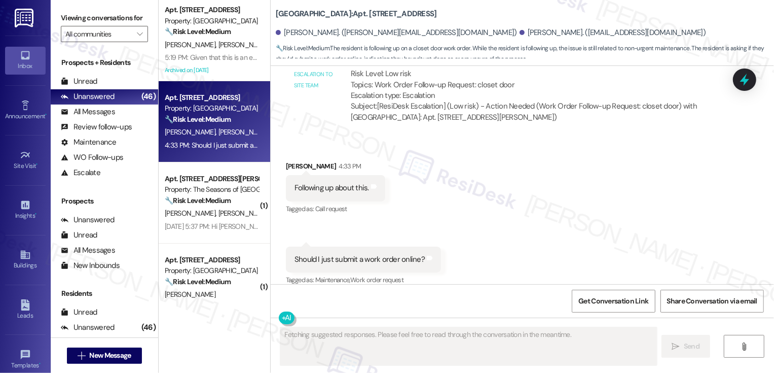
scroll to position [1596, 0]
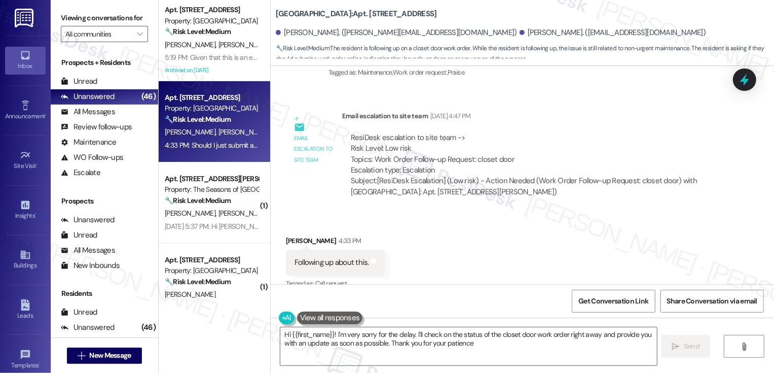
type textarea "Hi {{first_name}}! I'm very sorry for the delay. I'll check on the status of th…"
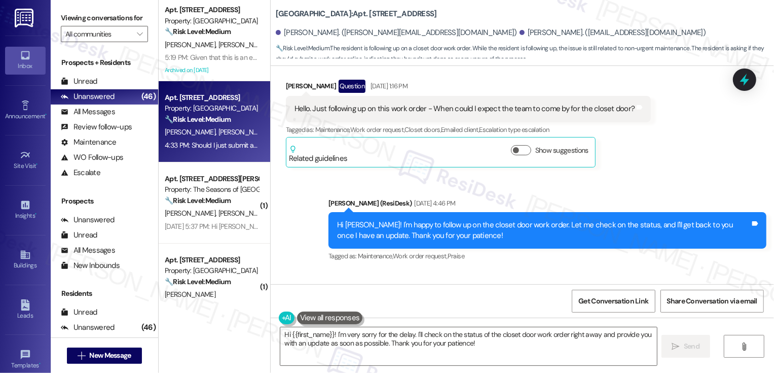
scroll to position [1581, 0]
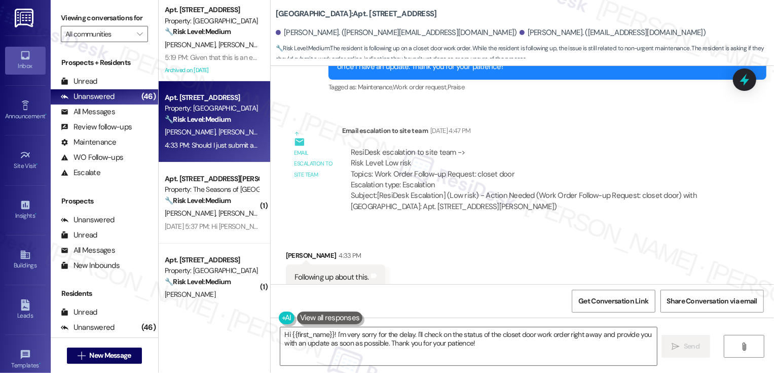
click at [489, 231] on div "Received via SMS Alexandra Deweese 4:33 PM Following up about this. Tags and no…" at bounding box center [522, 305] width 503 height 157
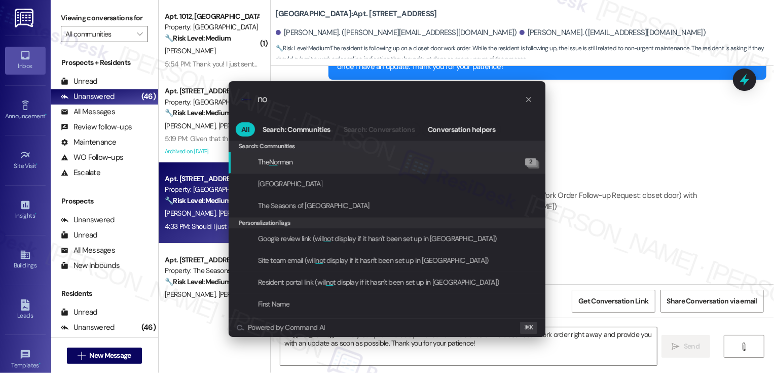
type input "n"
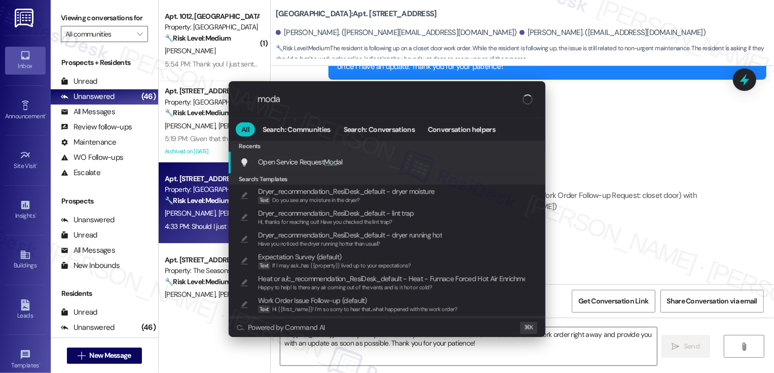
type input "modal"
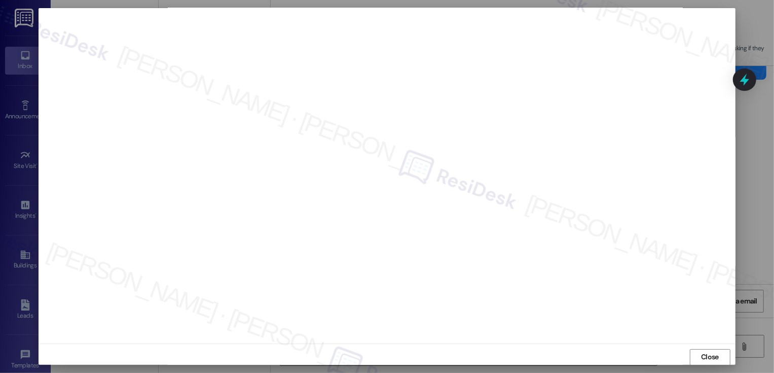
scroll to position [6, 0]
click at [701, 347] on span "Close" at bounding box center [710, 351] width 18 height 11
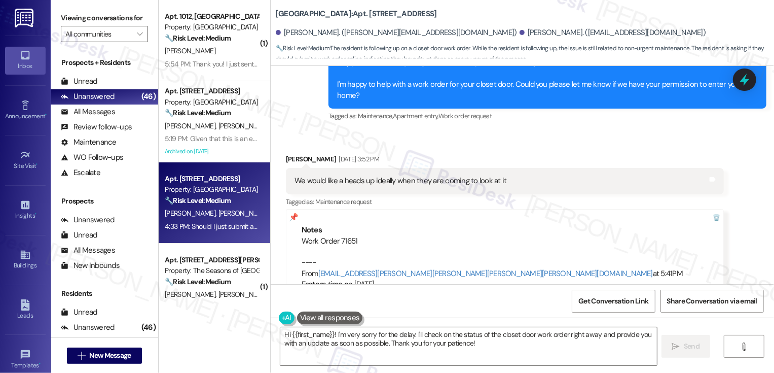
scroll to position [724, 0]
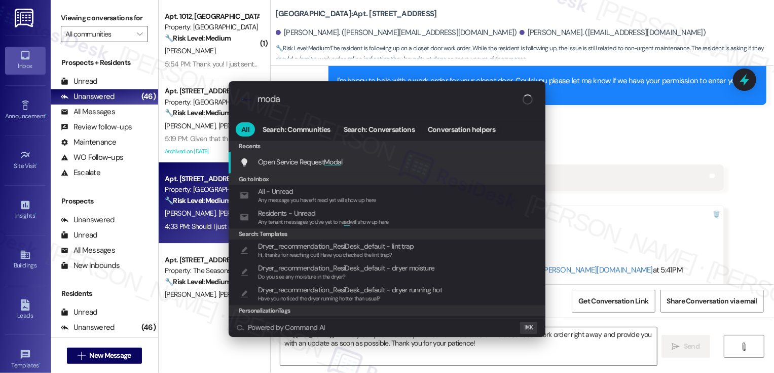
type input "modal"
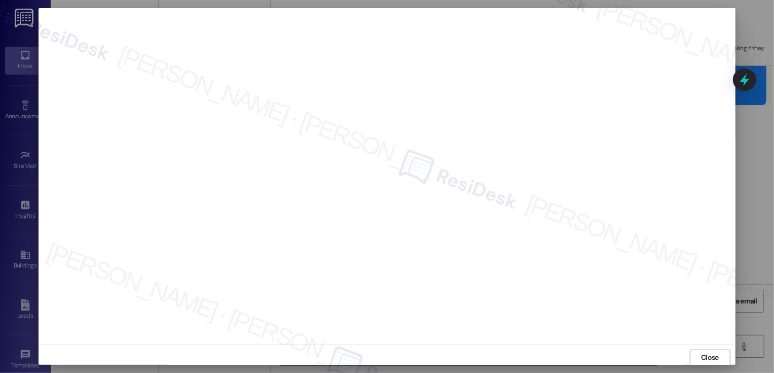
scroll to position [1, 0]
click at [703, 359] on span "Close" at bounding box center [710, 356] width 18 height 11
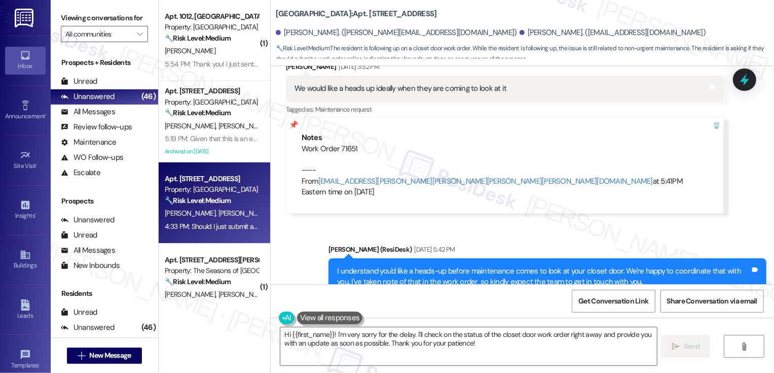
scroll to position [816, 0]
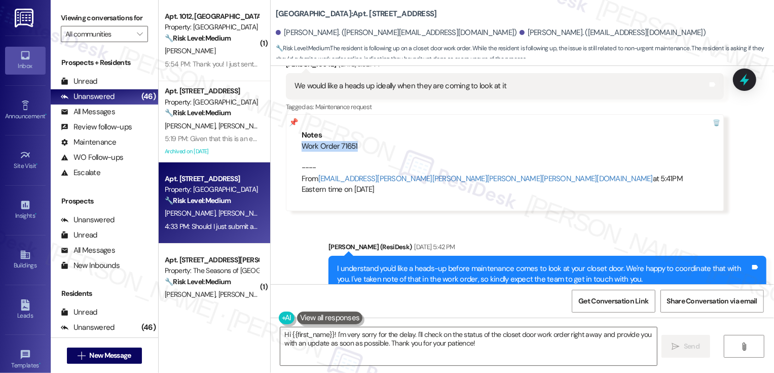
drag, startPoint x: 293, startPoint y: 143, endPoint x: 380, endPoint y: 143, distance: 87.7
click at [380, 143] on div "Notes Work Order 71651 ---- From automated-surveys-broe-cecille.tinio@broe.com …" at bounding box center [505, 162] width 438 height 97
copy div "Work Order 71651"
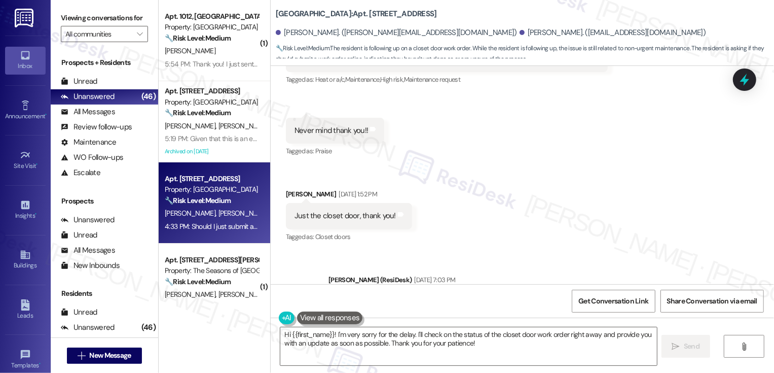
scroll to position [1670, 0]
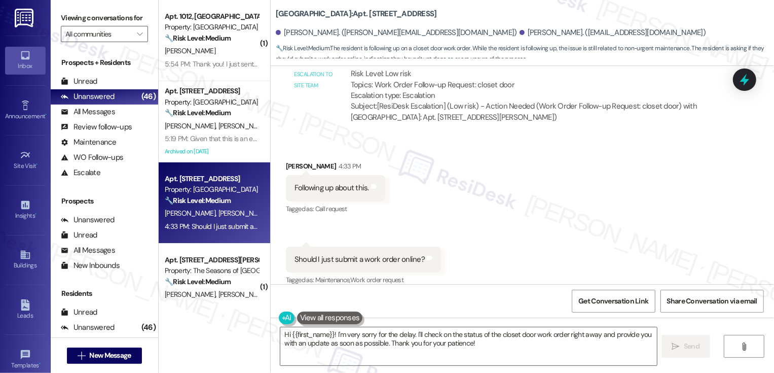
click at [573, 200] on div "Received via SMS Alexandra Deweese 4:33 PM Following up about this. Tags and no…" at bounding box center [522, 216] width 503 height 157
click at [335, 347] on textarea "Hi {{first_name}}! I'm very sorry for the delay. I'll check on the status of th…" at bounding box center [468, 346] width 377 height 38
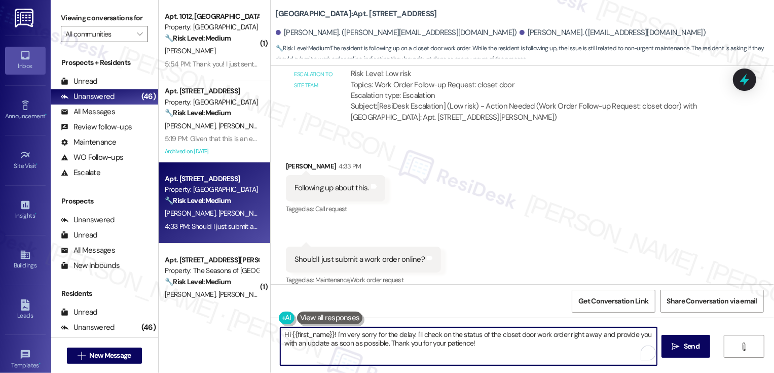
drag, startPoint x: 332, startPoint y: 334, endPoint x: 525, endPoint y: 351, distance: 194.0
click at [526, 352] on textarea "Hi {{first_name}}! I'm very sorry for the delay. I'll check on the status of th…" at bounding box center [468, 346] width 377 height 38
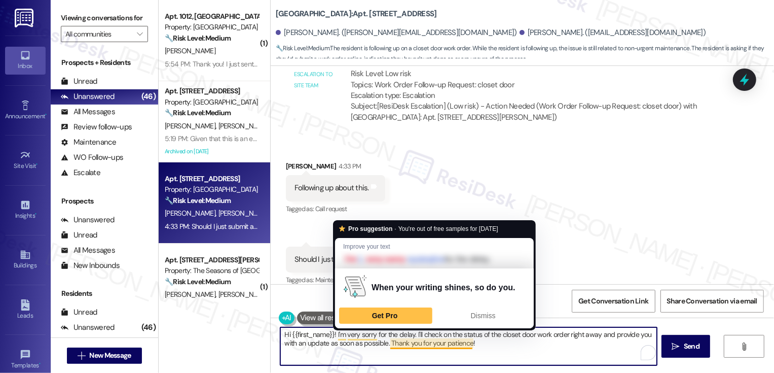
drag, startPoint x: 333, startPoint y: 334, endPoint x: 527, endPoint y: 354, distance: 195.2
click at [527, 354] on textarea "Hi {{first_name}}! I'm very sorry for the delay. I'll check on the status of th…" at bounding box center [468, 346] width 377 height 38
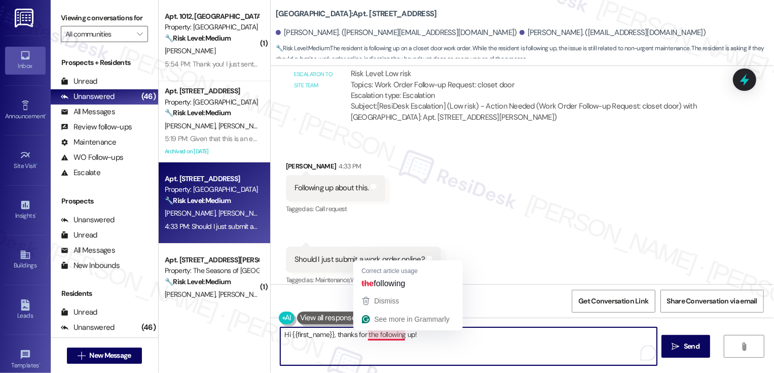
click at [367, 333] on textarea "Hi {{first_name}}, thanks for the following up!" at bounding box center [468, 346] width 377 height 38
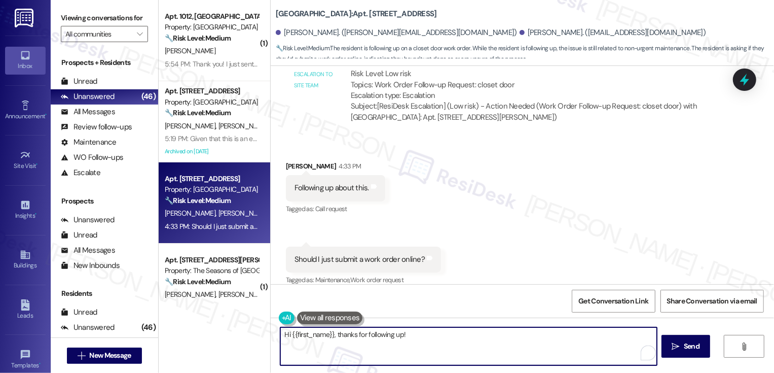
click at [433, 342] on textarea "Hi {{first_name}}, thanks for following up!" at bounding box center [468, 346] width 377 height 38
click at [371, 344] on textarea "Hi {{first_name}}, thanks for following up! The team will be working on the wor…" at bounding box center [468, 346] width 377 height 38
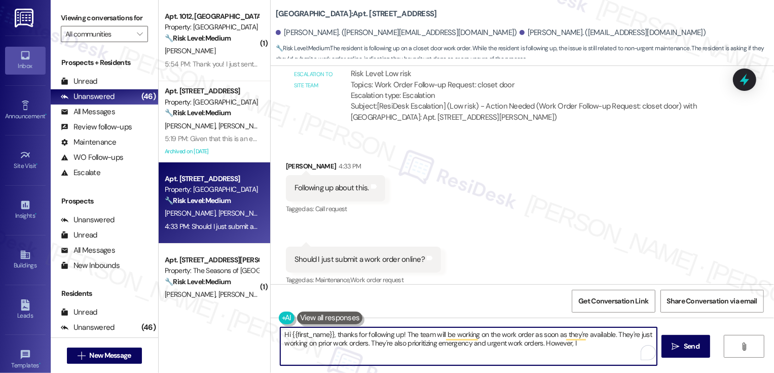
drag, startPoint x: 540, startPoint y: 342, endPoint x: 632, endPoint y: 350, distance: 92.1
click at [632, 351] on textarea "Hi {{first_name}}, thanks for following up! The team will be working on the wor…" at bounding box center [468, 346] width 377 height 38
paste textarea "work on your request as soon as they can. They’re currently wrapping up earlier…"
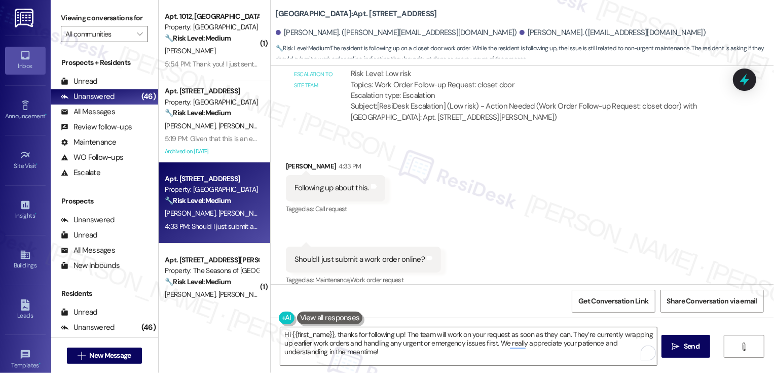
click at [289, 161] on div "Alexandra Deweese 4:33 PM" at bounding box center [335, 168] width 99 height 14
copy div "Alexandra"
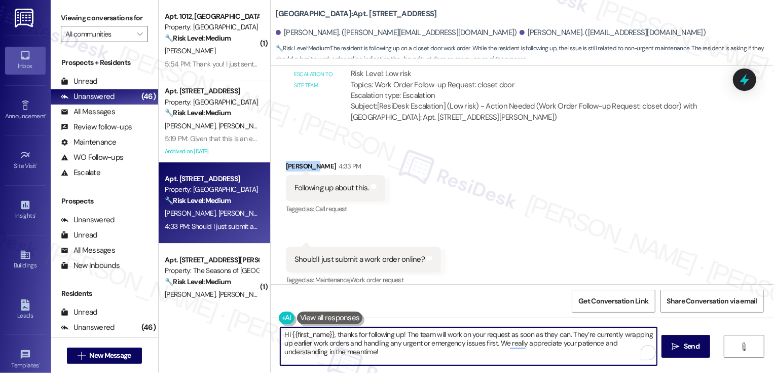
click at [314, 333] on textarea "Hi {{first_name}}, thanks for following up! The team will work on your request …" at bounding box center [468, 346] width 377 height 38
paste textarea "Alexandra"
click at [610, 335] on textarea "Hi Alexandra, thanks for following up! The team will work on your request as so…" at bounding box center [468, 346] width 377 height 38
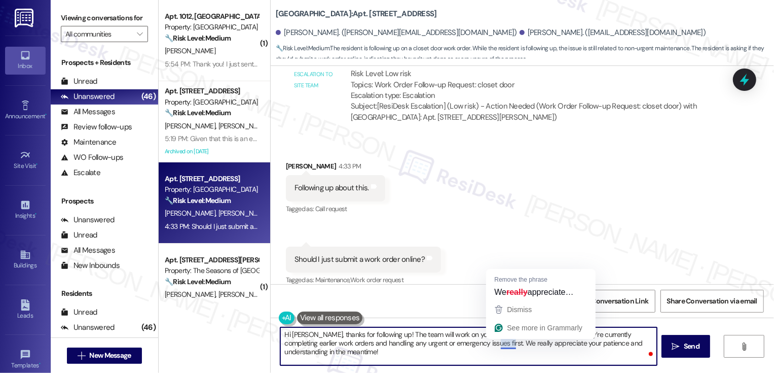
click at [492, 351] on textarea "Hi Alexandra, thanks for following up! The team will work on your request as so…" at bounding box center [468, 346] width 377 height 38
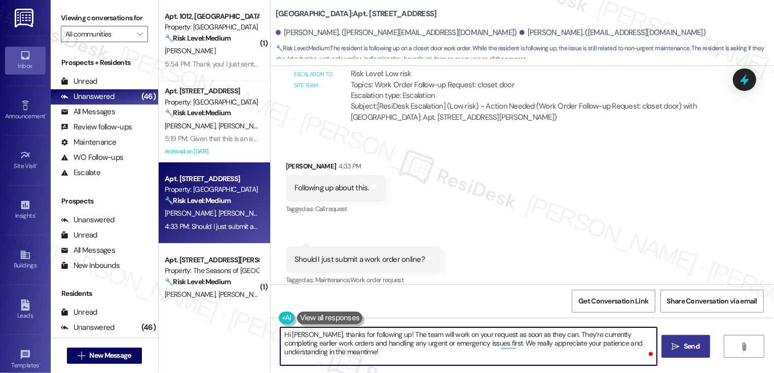
type textarea "Hi Alexandra, thanks for following up! The team will work on your request as so…"
click at [666, 344] on button " Send" at bounding box center [686, 346] width 49 height 23
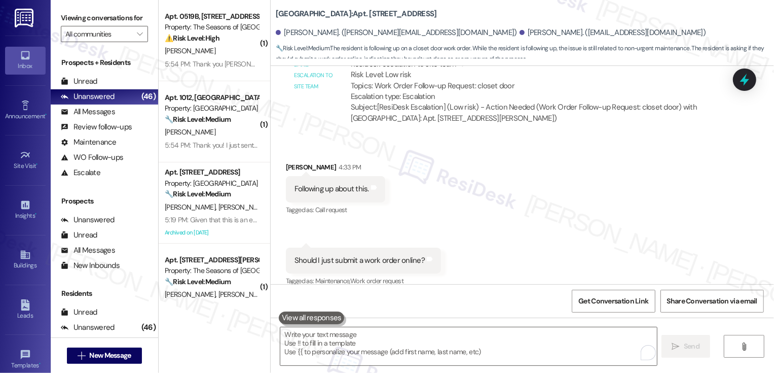
scroll to position [1762, 0]
